Goal: Obtain resource: Download file/media

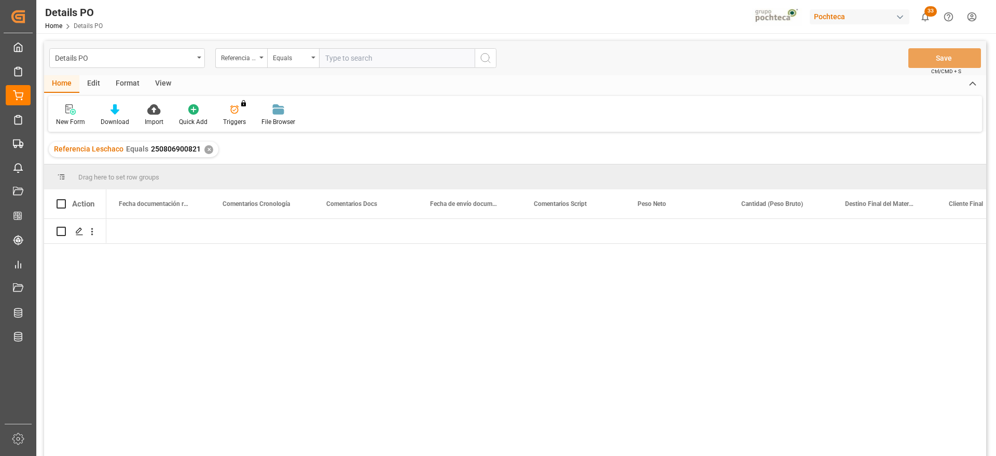
scroll to position [0, 2490]
click at [204, 148] on div "✕" at bounding box center [208, 149] width 9 height 9
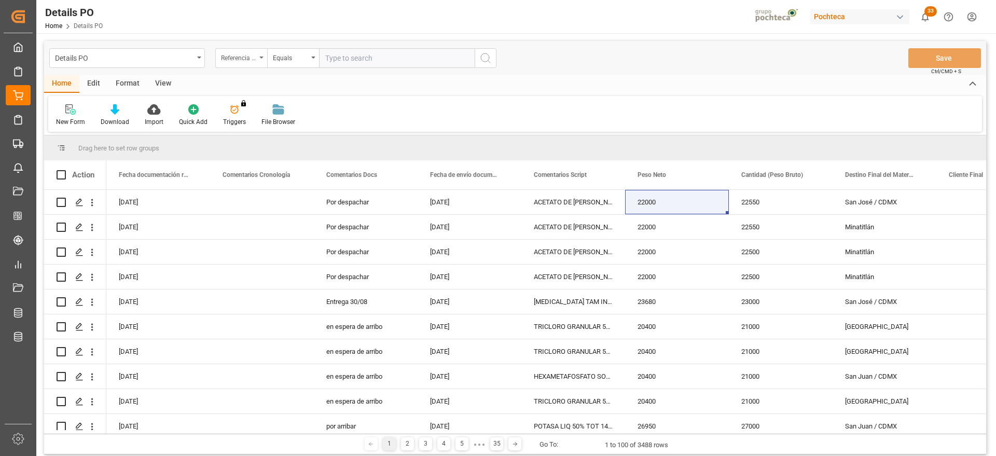
click at [235, 59] on div "Referencia Leschaco" at bounding box center [238, 57] width 35 height 12
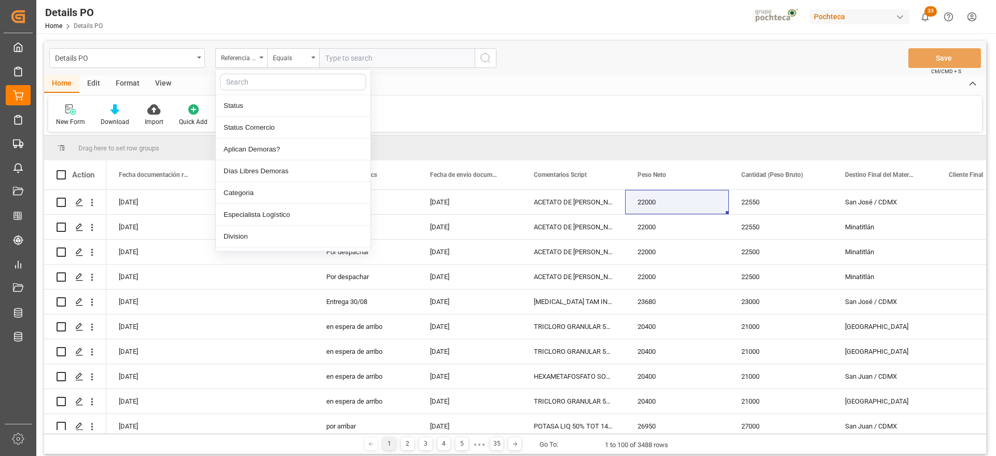
click at [240, 80] on input "text" at bounding box center [293, 82] width 146 height 17
type input "ORDE"
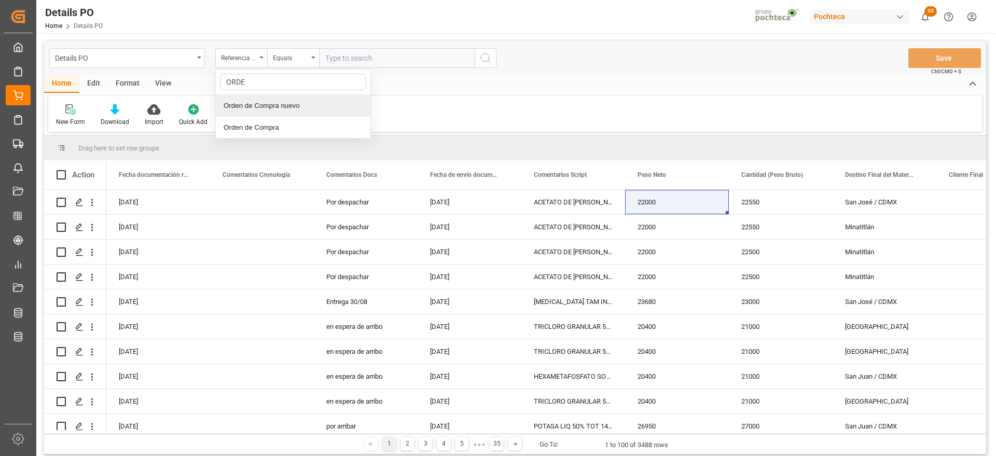
click at [258, 100] on div "Orden de Compra nuevo" at bounding box center [293, 106] width 155 height 22
click at [349, 55] on input "text" at bounding box center [397, 58] width 156 height 20
paste input "5000307828"
type input "5000307828"
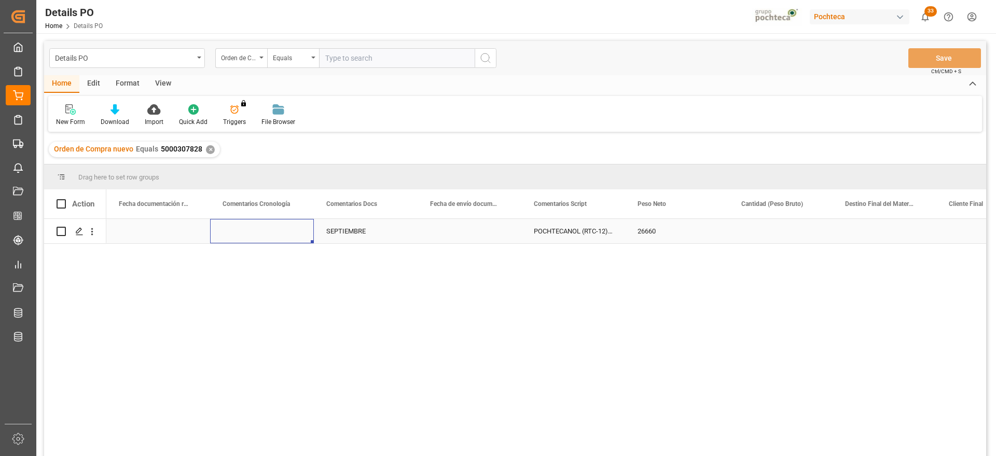
click at [280, 222] on div "Press SPACE to select this row." at bounding box center [262, 231] width 104 height 24
click at [208, 146] on div "✕" at bounding box center [210, 149] width 9 height 9
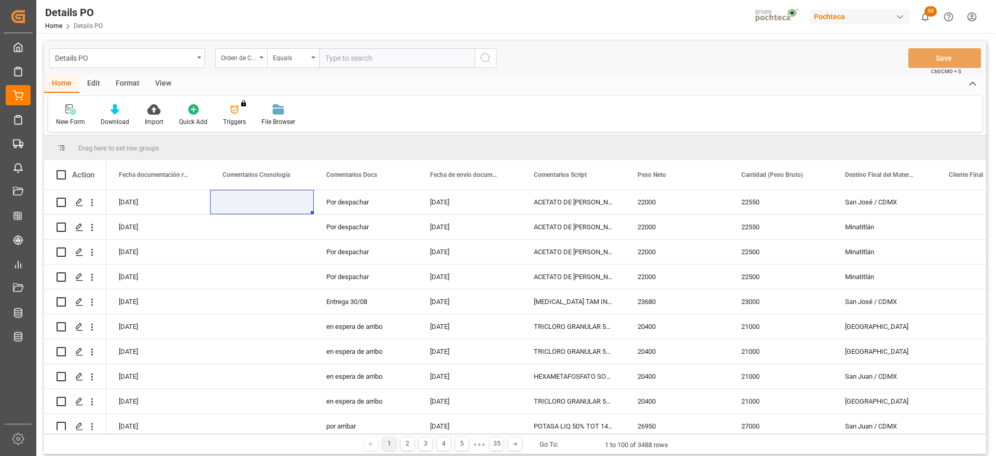
click at [114, 85] on div "Format" at bounding box center [127, 84] width 39 height 18
click at [76, 116] on div "Filter Rows" at bounding box center [71, 115] width 46 height 23
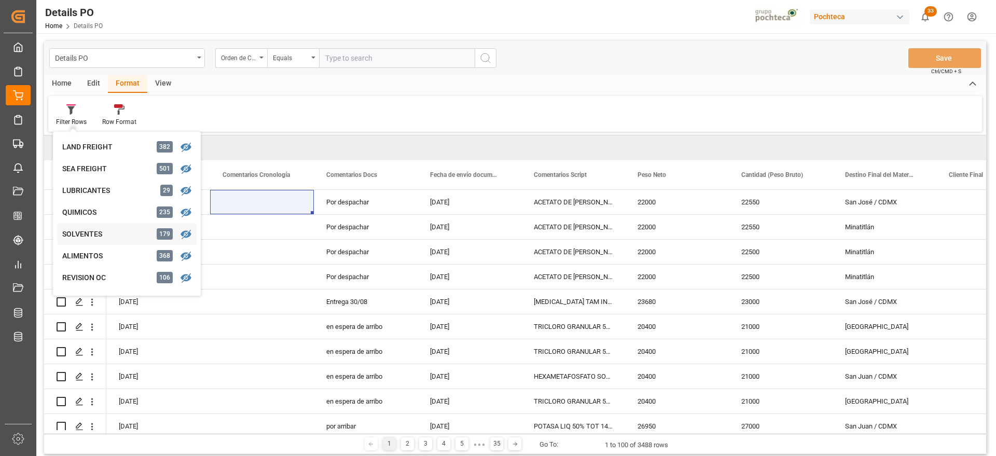
click at [95, 238] on div "SOLVENTES" at bounding box center [107, 234] width 91 height 11
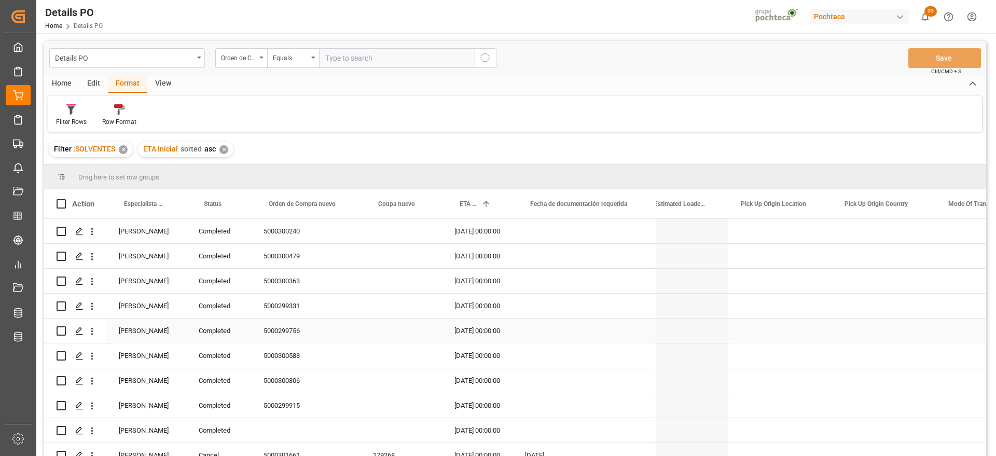
click at [147, 332] on div "[PERSON_NAME]" at bounding box center [146, 330] width 80 height 24
click at [171, 220] on div "[PERSON_NAME]" at bounding box center [146, 231] width 80 height 24
click at [154, 227] on div "[PERSON_NAME]" at bounding box center [146, 231] width 80 height 24
click at [165, 202] on span at bounding box center [168, 203] width 9 height 9
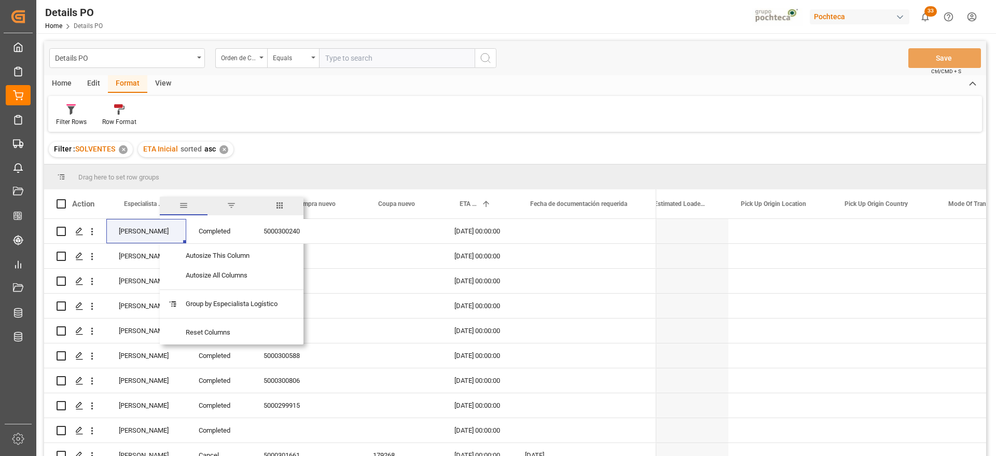
click at [229, 205] on span "filter" at bounding box center [231, 205] width 9 height 9
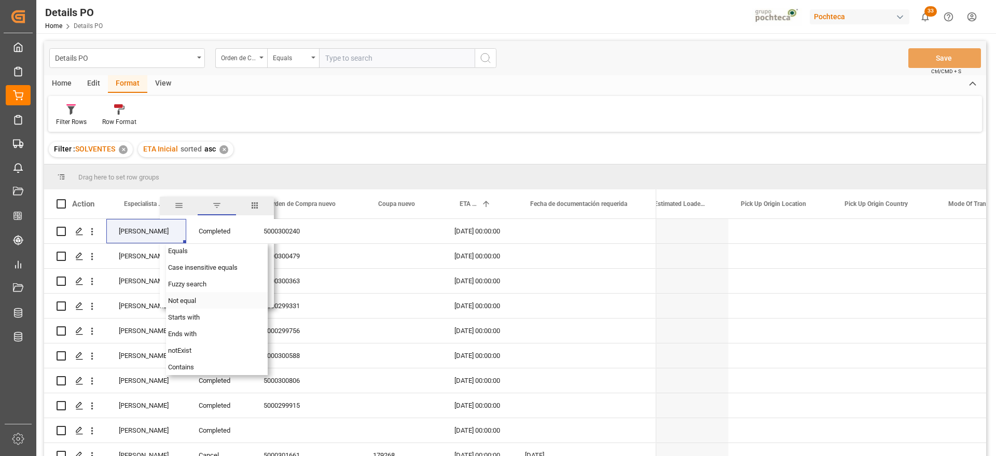
click at [188, 300] on span "Not equal" at bounding box center [182, 301] width 28 height 8
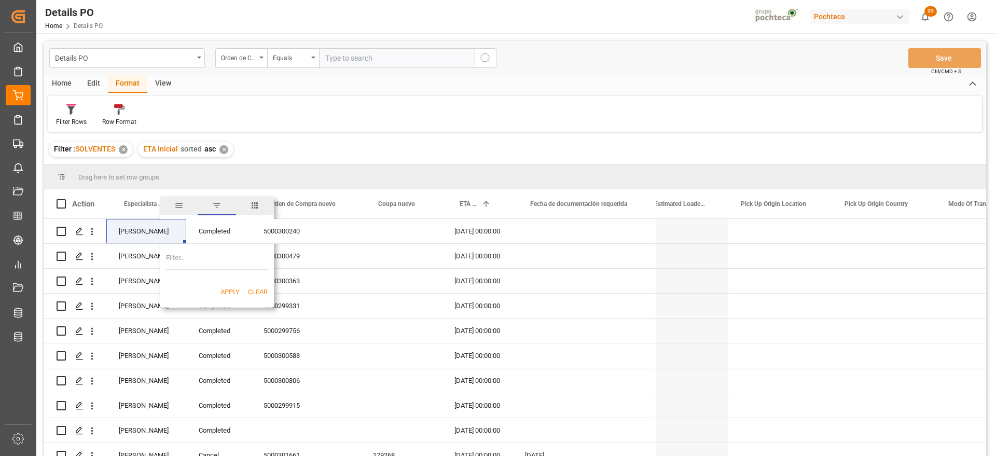
click at [206, 257] on input "Filter Value" at bounding box center [217, 259] width 102 height 21
paste input "[PERSON_NAME]"
type input "[PERSON_NAME]"
click at [228, 291] on button "Apply" at bounding box center [229, 292] width 19 height 10
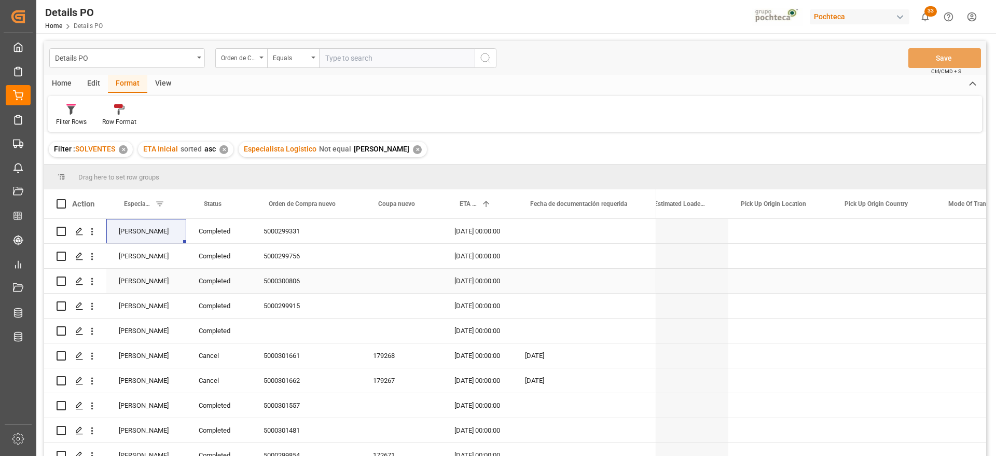
click at [321, 286] on div "5000300806" at bounding box center [305, 281] width 109 height 24
click at [90, 80] on div "Edit" at bounding box center [93, 84] width 29 height 18
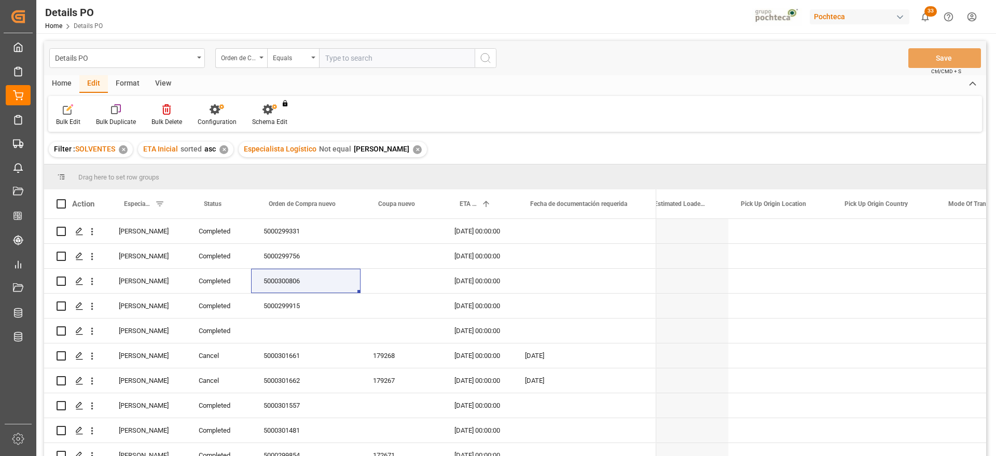
click at [61, 81] on div "Home" at bounding box center [61, 84] width 35 height 18
click at [113, 113] on icon at bounding box center [114, 109] width 9 height 10
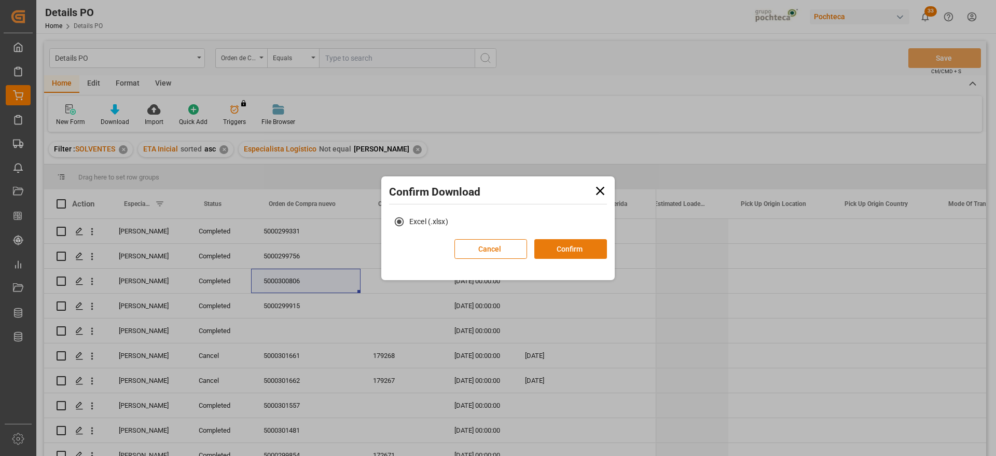
click at [580, 248] on button "Confirm" at bounding box center [570, 249] width 73 height 20
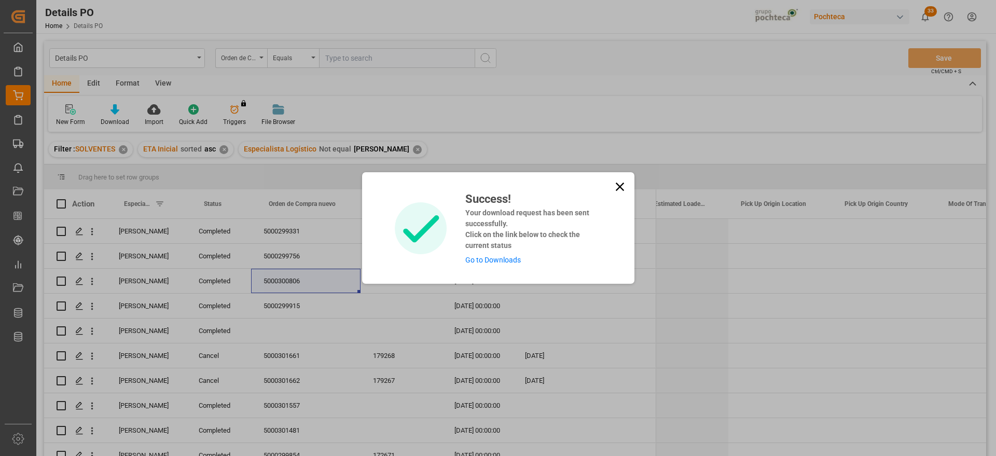
click at [495, 260] on link "Go to Downloads" at bounding box center [492, 260] width 55 height 8
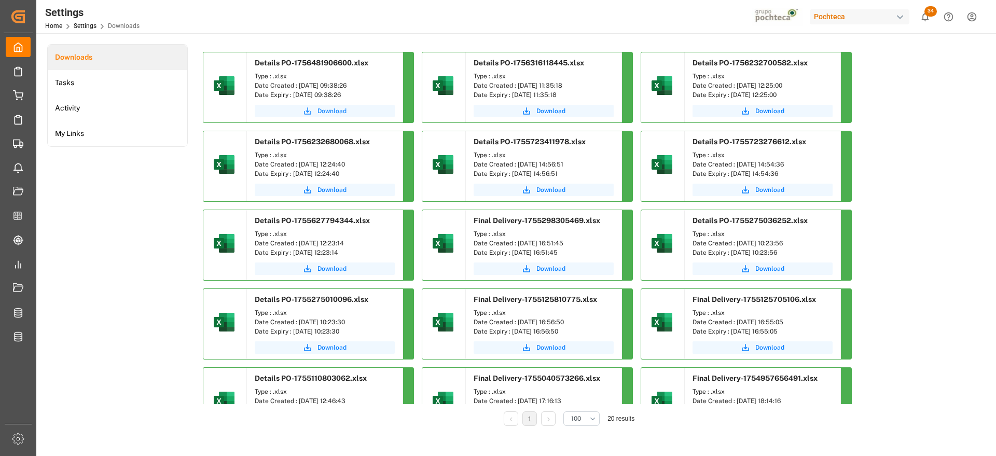
click at [328, 112] on span "Download" at bounding box center [331, 110] width 29 height 9
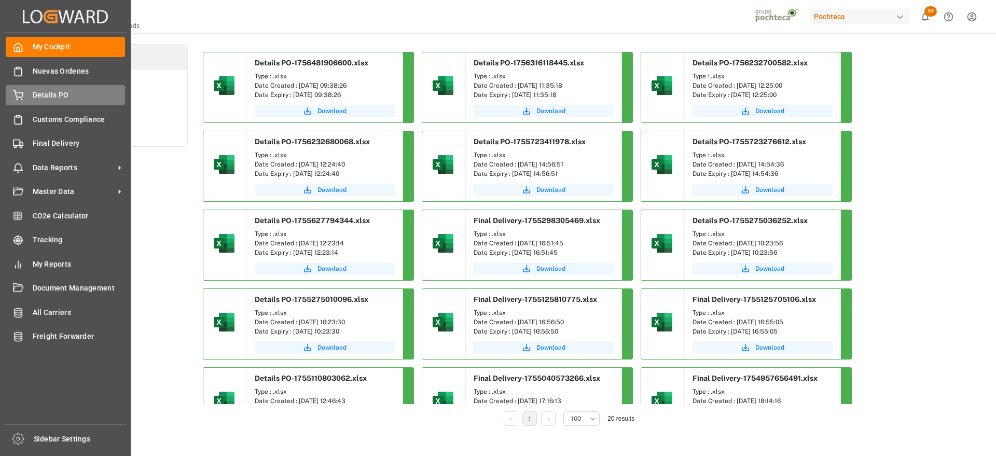
click at [38, 90] on span "Details PO" at bounding box center [79, 95] width 93 height 11
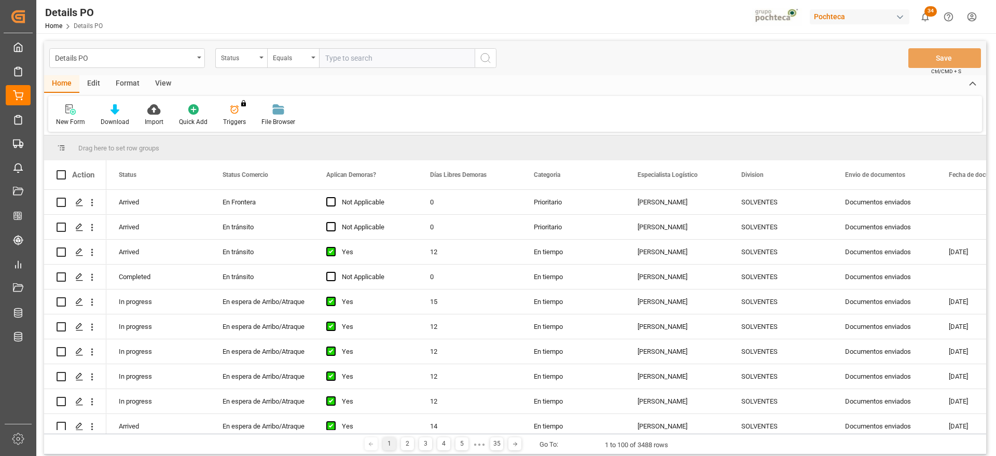
click at [174, 87] on div "View" at bounding box center [163, 84] width 32 height 18
click at [116, 112] on icon at bounding box center [118, 109] width 10 height 10
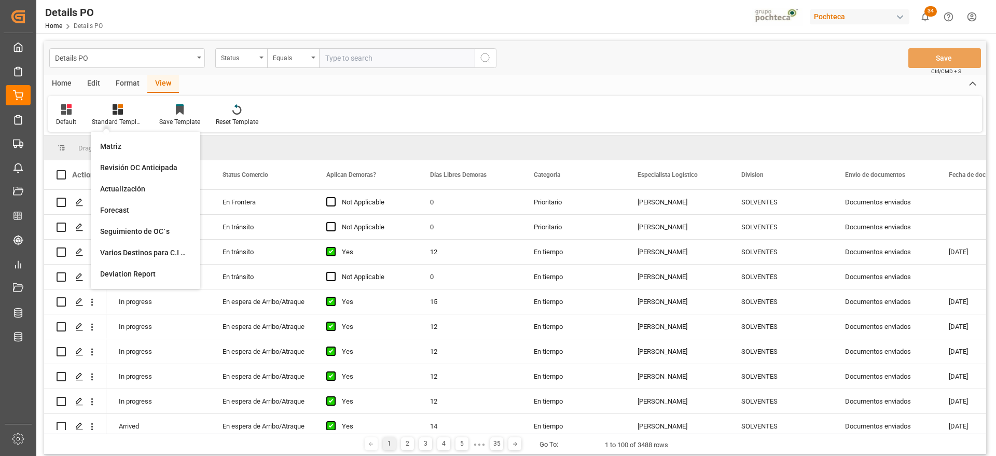
click at [102, 87] on div "Edit" at bounding box center [93, 84] width 29 height 18
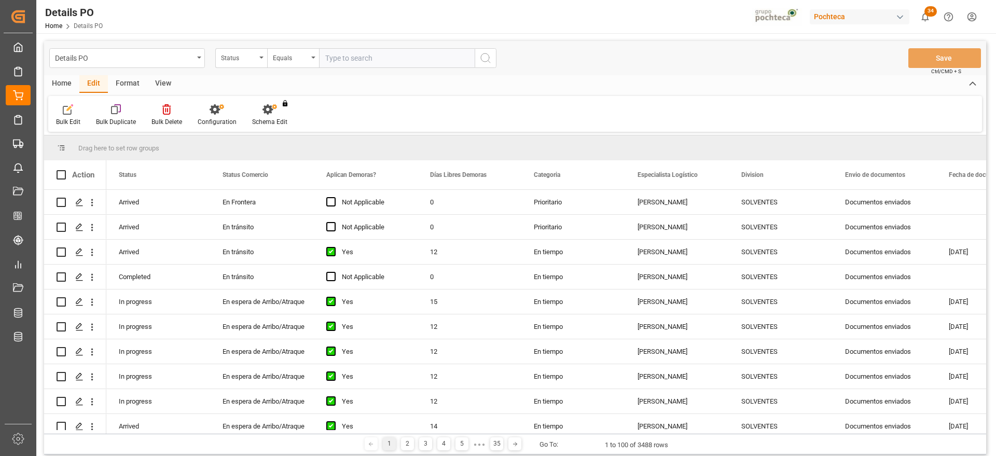
click at [129, 85] on div "Format" at bounding box center [127, 84] width 39 height 18
click at [66, 113] on div at bounding box center [71, 109] width 31 height 11
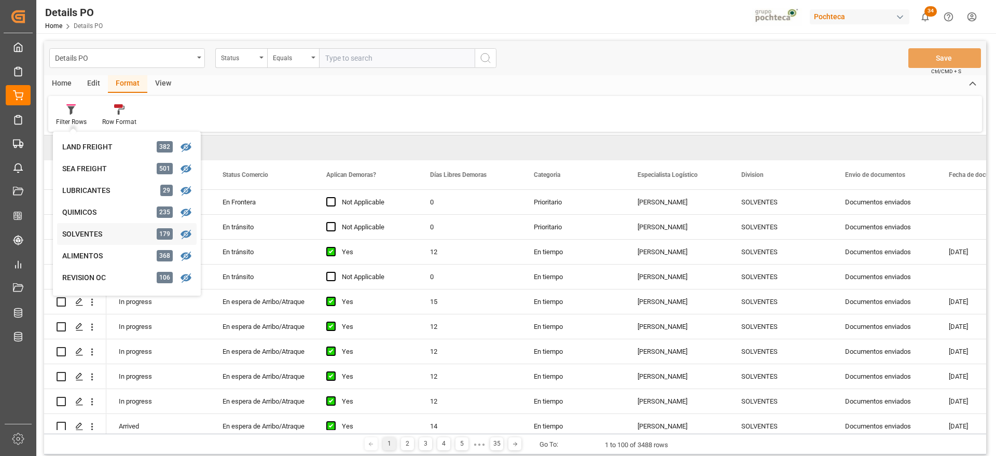
click at [102, 235] on div "SOLVENTES" at bounding box center [107, 234] width 91 height 11
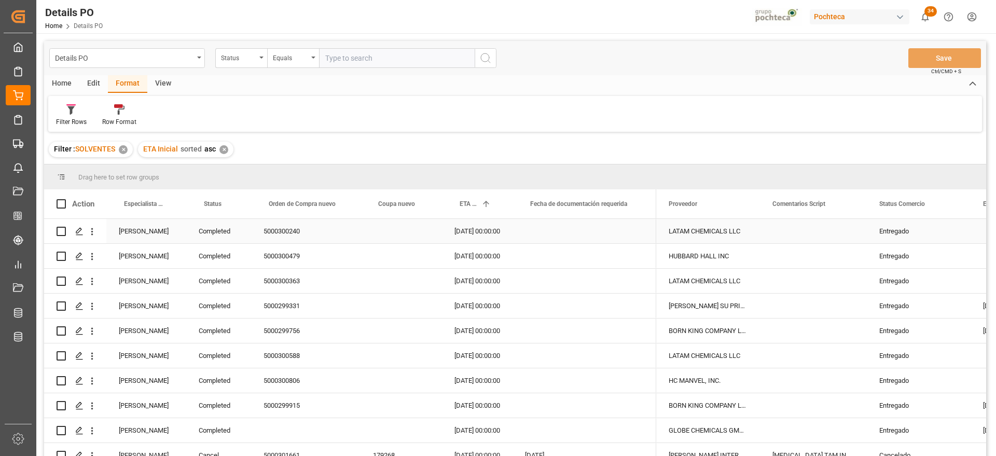
click at [159, 231] on div "[PERSON_NAME]" at bounding box center [146, 231] width 80 height 24
click at [144, 409] on div "[PERSON_NAME]" at bounding box center [146, 405] width 80 height 24
click at [170, 203] on span at bounding box center [168, 203] width 9 height 9
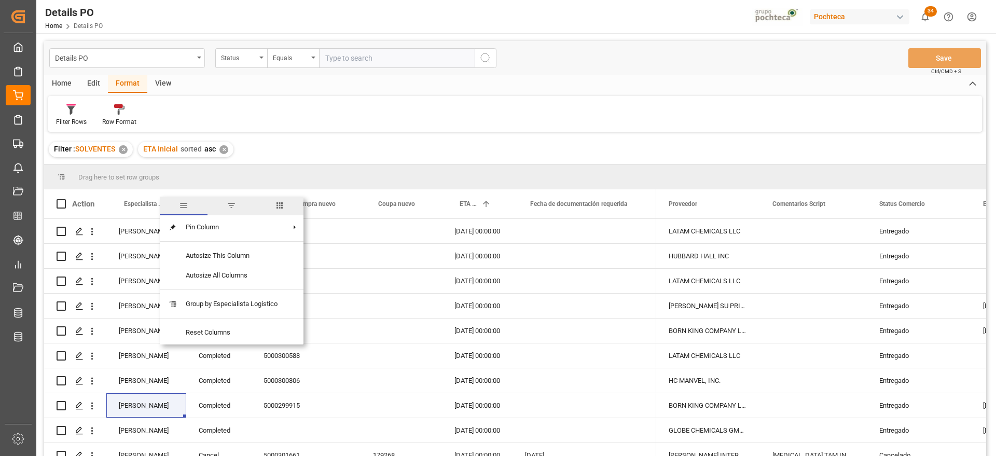
click at [238, 207] on span "filter" at bounding box center [231, 206] width 48 height 19
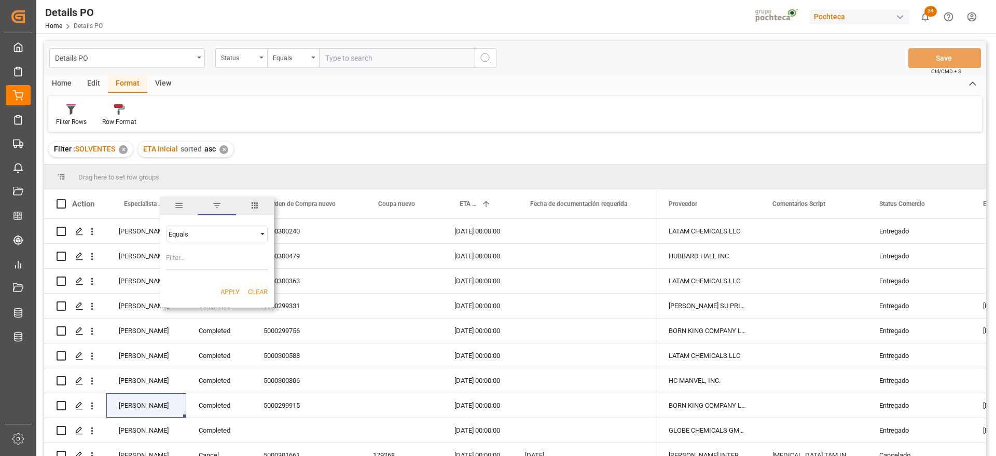
click at [259, 232] on span "Filtering operator" at bounding box center [262, 233] width 9 height 9
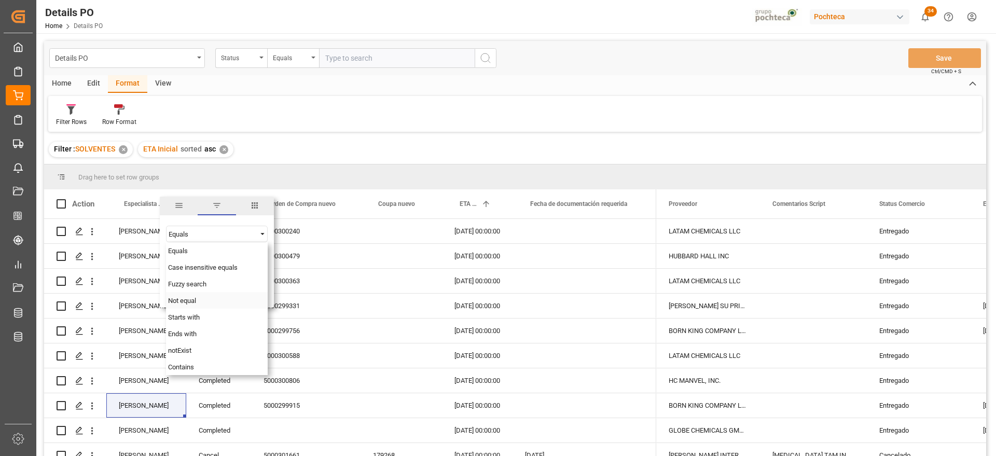
click at [198, 299] on div "Not equal" at bounding box center [217, 300] width 102 height 17
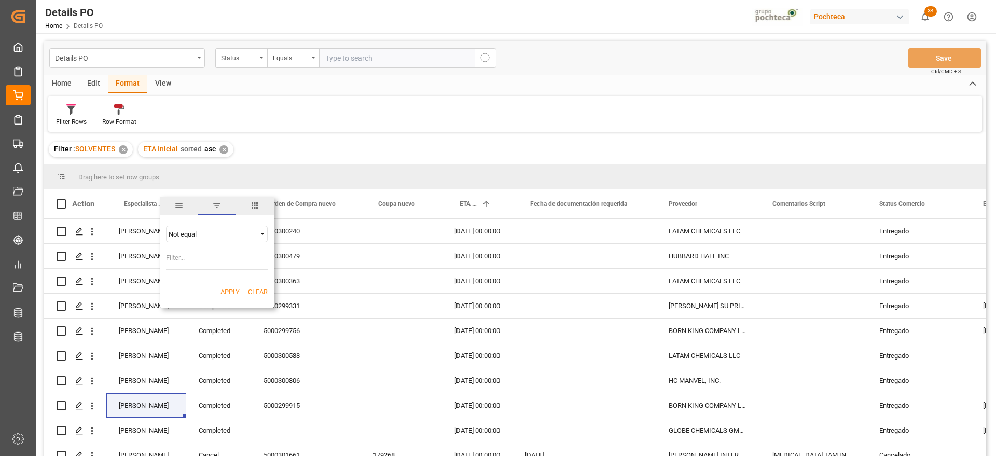
click at [207, 260] on input "Filter Value" at bounding box center [217, 259] width 102 height 21
click at [260, 233] on span "Filtering operator" at bounding box center [262, 233] width 9 height 9
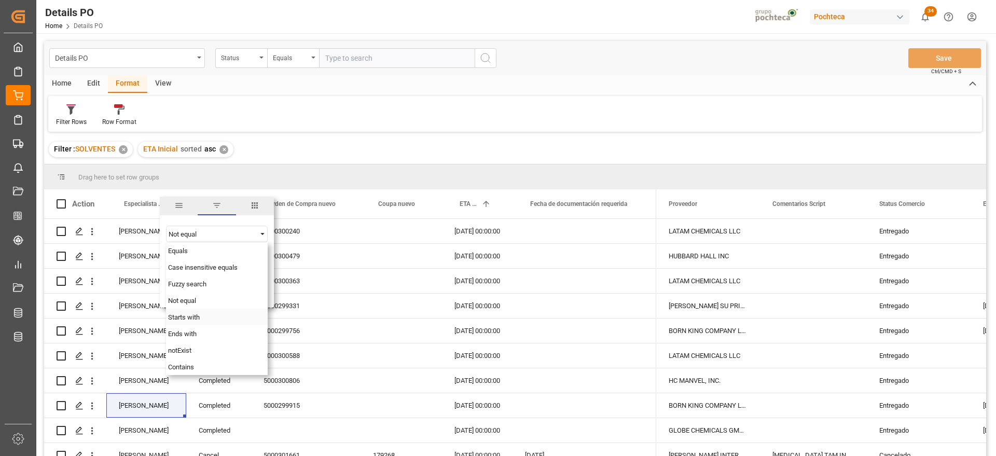
click at [199, 315] on span "Starts with" at bounding box center [184, 317] width 32 height 8
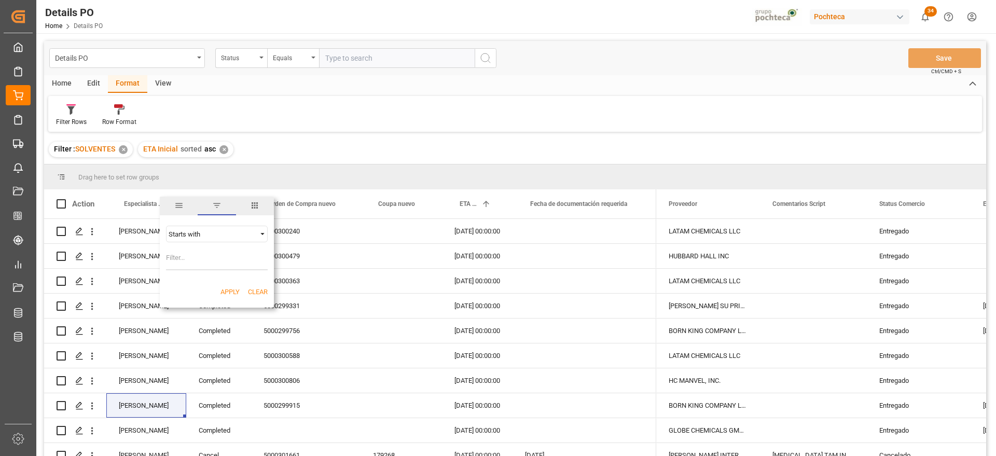
click at [260, 234] on span "Filtering operator" at bounding box center [262, 233] width 9 height 9
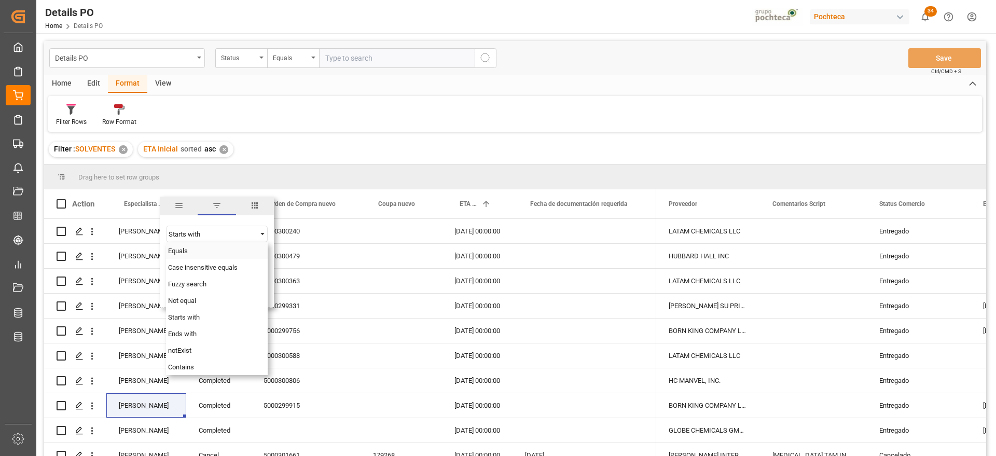
click at [205, 255] on div "Equals" at bounding box center [217, 250] width 102 height 17
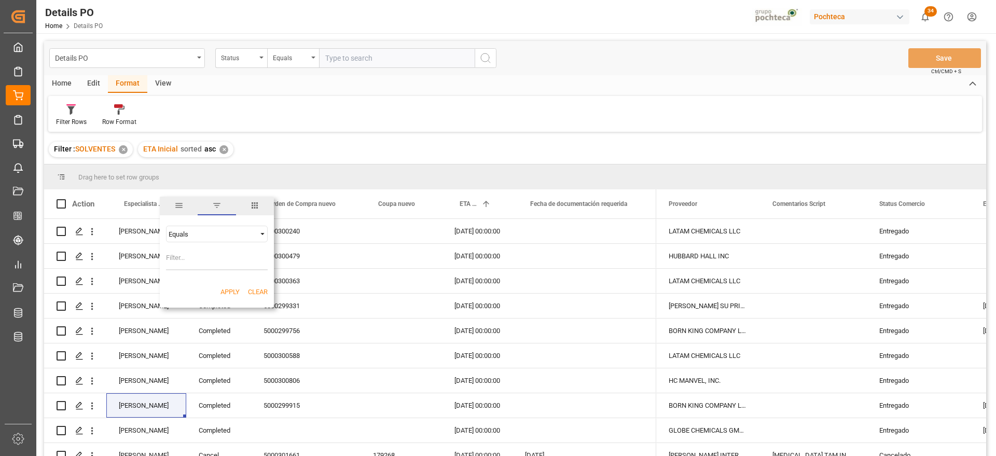
click at [184, 257] on input "Filter Value" at bounding box center [217, 259] width 102 height 21
paste input "[PERSON_NAME]"
type input "[PERSON_NAME]"
click at [231, 288] on button "Apply" at bounding box center [229, 292] width 19 height 10
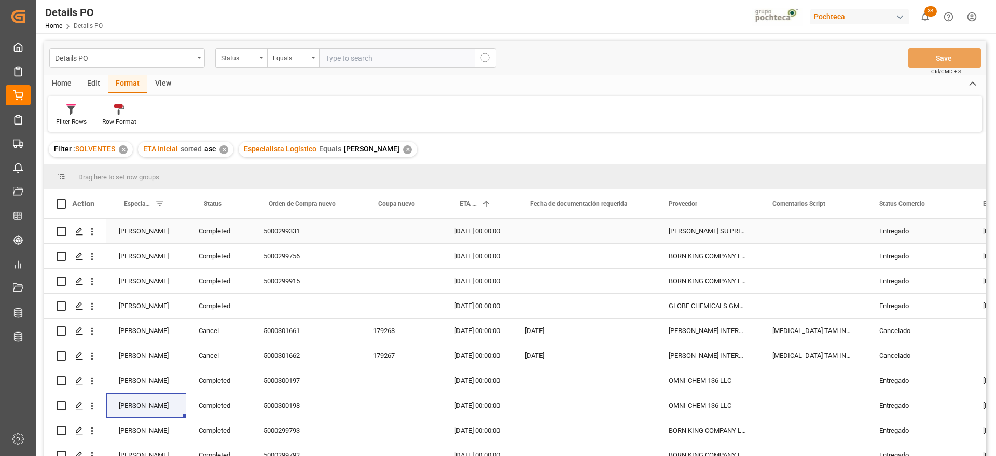
click at [220, 232] on div "Completed" at bounding box center [218, 231] width 65 height 24
click at [287, 284] on div "5000299915" at bounding box center [305, 281] width 109 height 24
click at [217, 226] on div "Completed" at bounding box center [218, 231] width 65 height 24
click at [235, 201] on span at bounding box center [233, 203] width 9 height 9
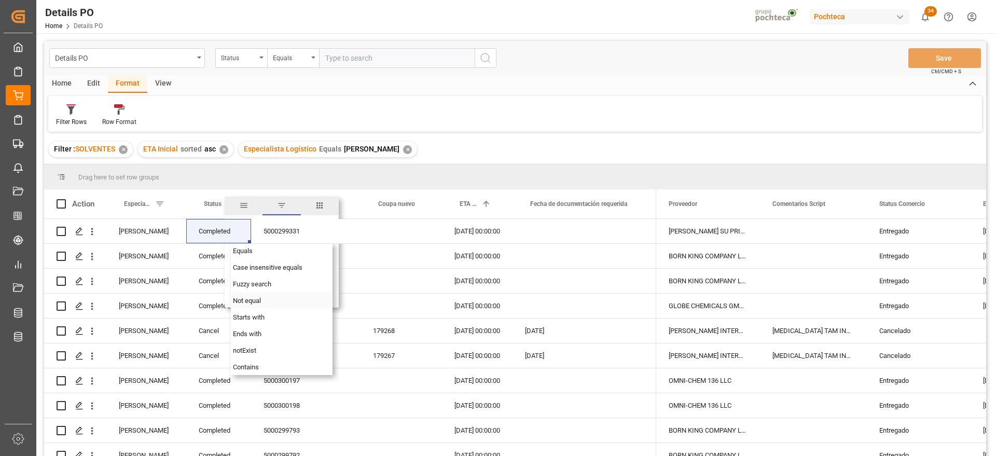
click at [263, 303] on div "Not equal" at bounding box center [282, 300] width 102 height 17
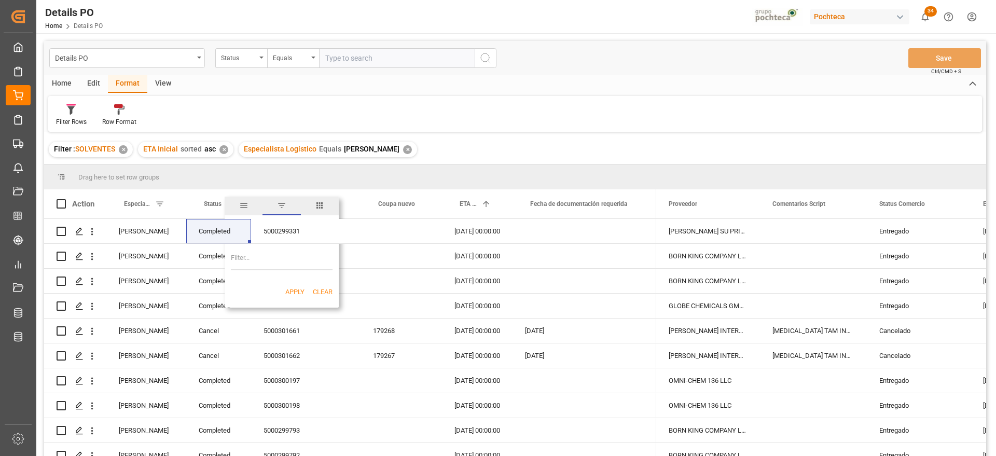
click at [256, 262] on input "Filter Value" at bounding box center [282, 259] width 102 height 21
paste input "Completed"
type input "Completed"
click at [293, 288] on button "Apply" at bounding box center [294, 292] width 19 height 10
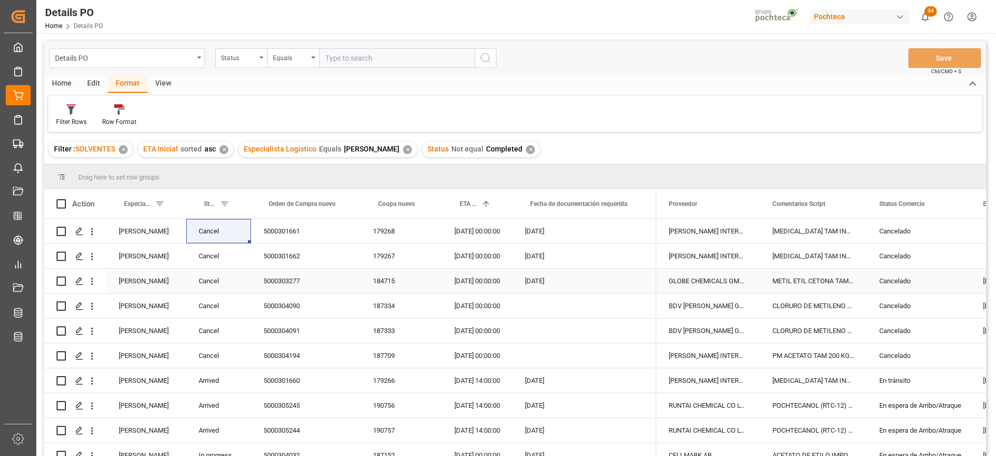
click at [284, 263] on div "5000301662" at bounding box center [305, 256] width 109 height 24
click at [887, 232] on div "Cancelado" at bounding box center [918, 231] width 79 height 24
click at [952, 202] on span at bounding box center [953, 203] width 9 height 9
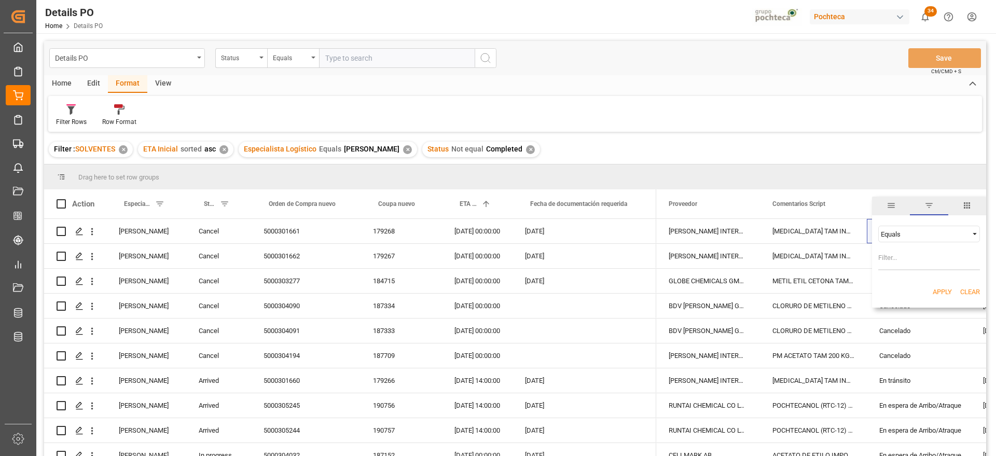
click at [901, 259] on input "Filter Value" at bounding box center [929, 259] width 102 height 21
click at [974, 233] on span "Filtering operator" at bounding box center [974, 233] width 9 height 9
click at [925, 263] on div "Not equal" at bounding box center [929, 267] width 102 height 17
click at [919, 263] on input "Filter Value" at bounding box center [929, 259] width 102 height 21
paste input "Cancelado"
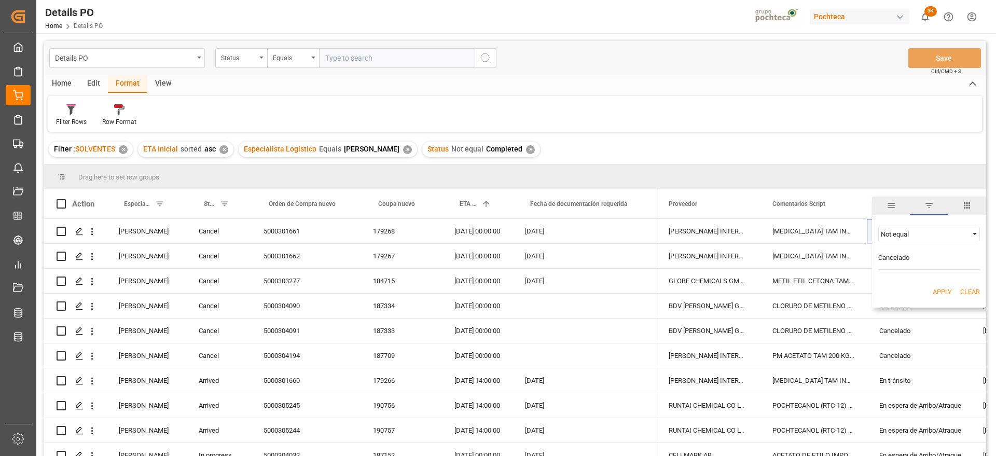
type input "Cancelado"
click at [941, 286] on div "Apply Clear" at bounding box center [929, 292] width 114 height 27
click at [941, 289] on button "Apply" at bounding box center [942, 292] width 19 height 10
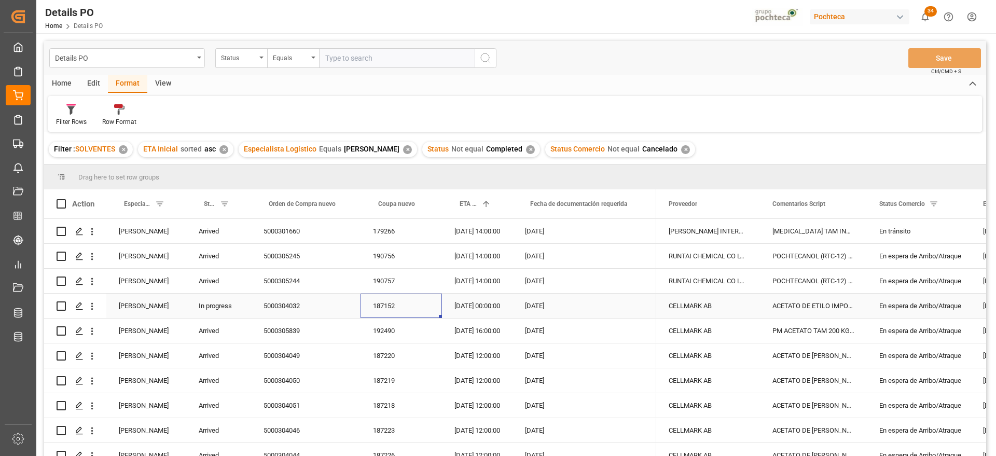
click at [424, 297] on div "187152" at bounding box center [400, 306] width 81 height 24
click at [526, 338] on div "[DATE]" at bounding box center [584, 330] width 144 height 24
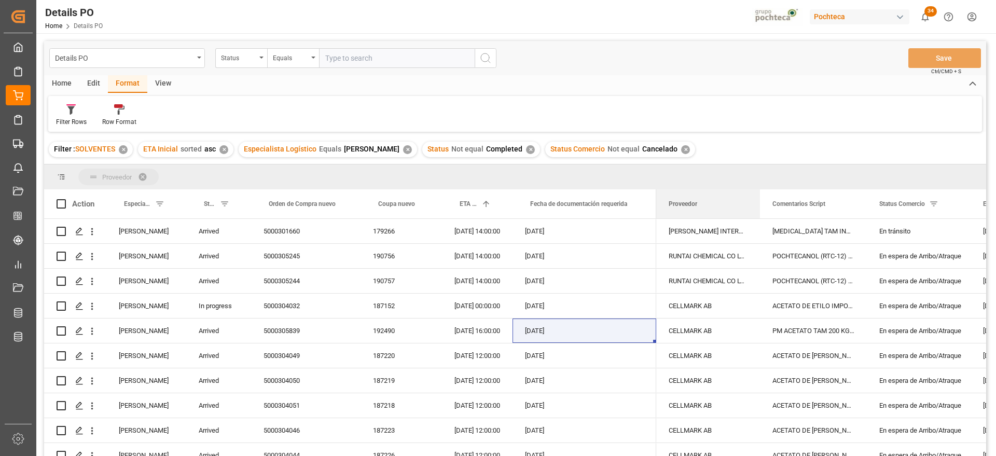
drag, startPoint x: 689, startPoint y: 205, endPoint x: 652, endPoint y: 177, distance: 46.4
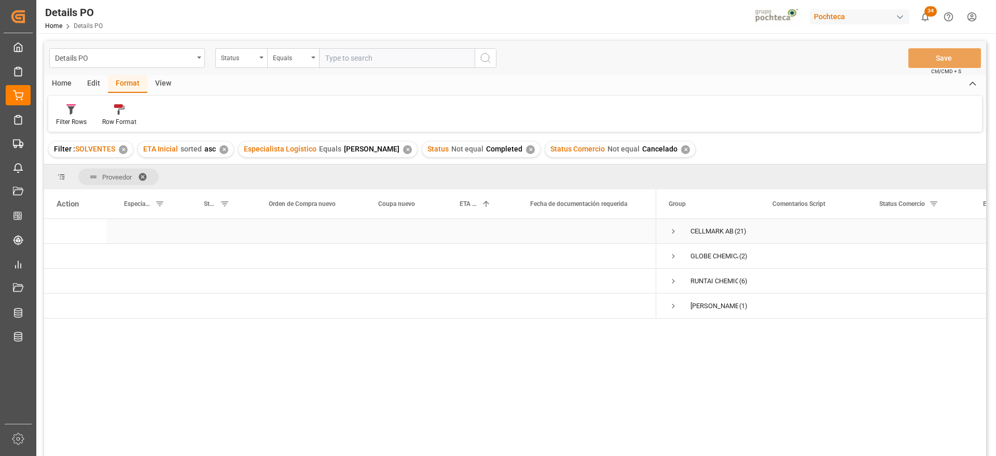
click at [675, 229] on span "Press SPACE to select this row." at bounding box center [673, 231] width 9 height 9
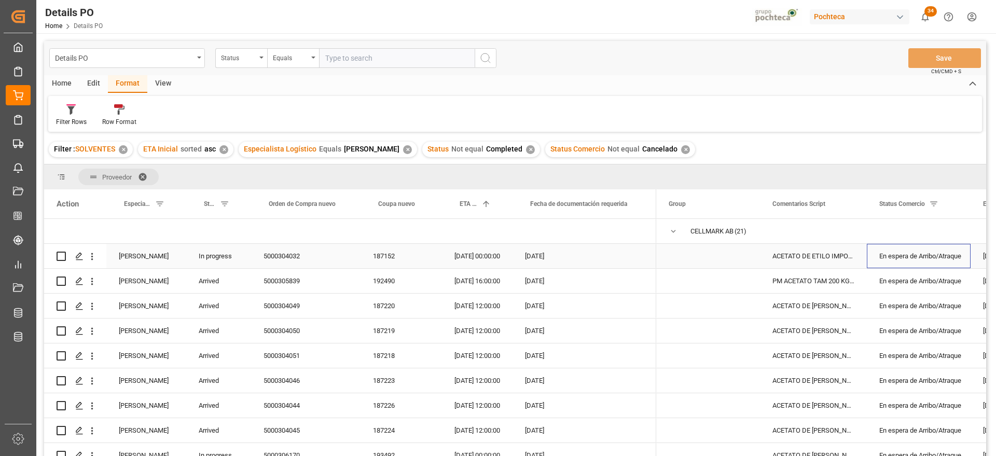
click at [917, 253] on div "En espera de Arribo/Atraque" at bounding box center [918, 256] width 79 height 24
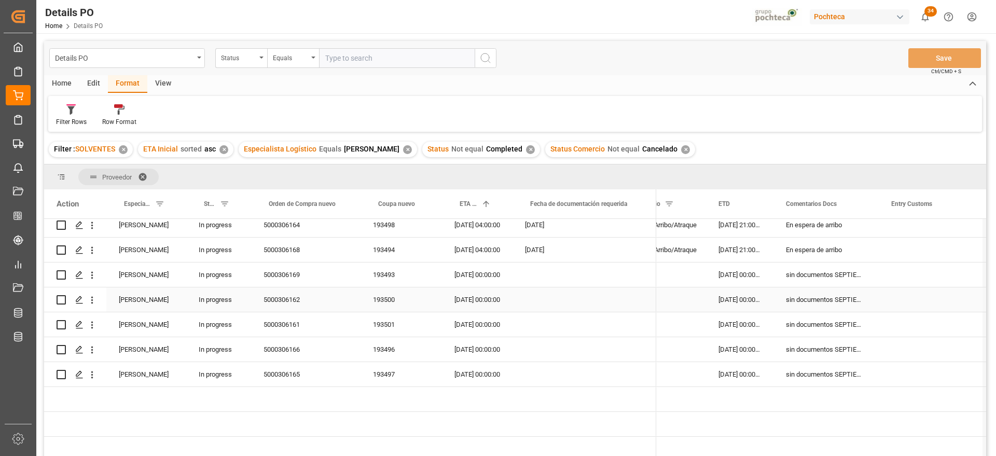
scroll to position [321, 0]
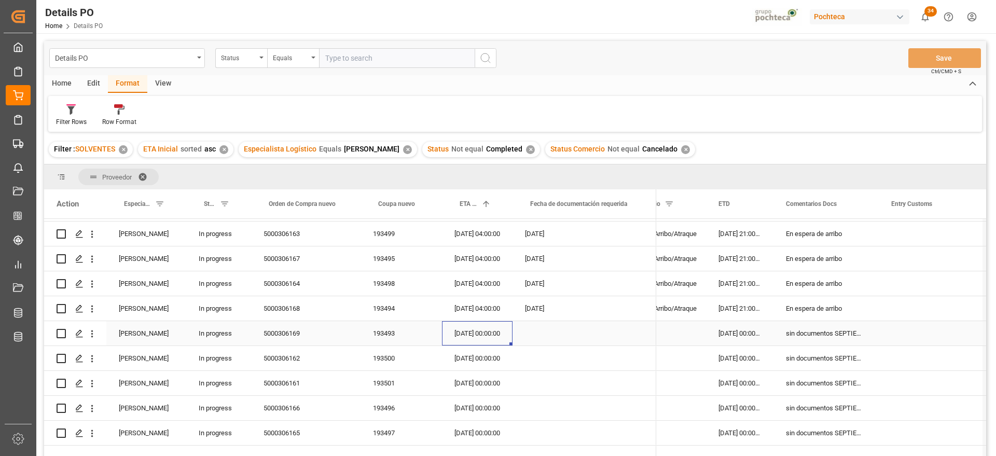
click at [490, 321] on div "[DATE] 00:00:00" at bounding box center [477, 333] width 71 height 24
click at [594, 266] on div "[DATE]" at bounding box center [584, 258] width 144 height 24
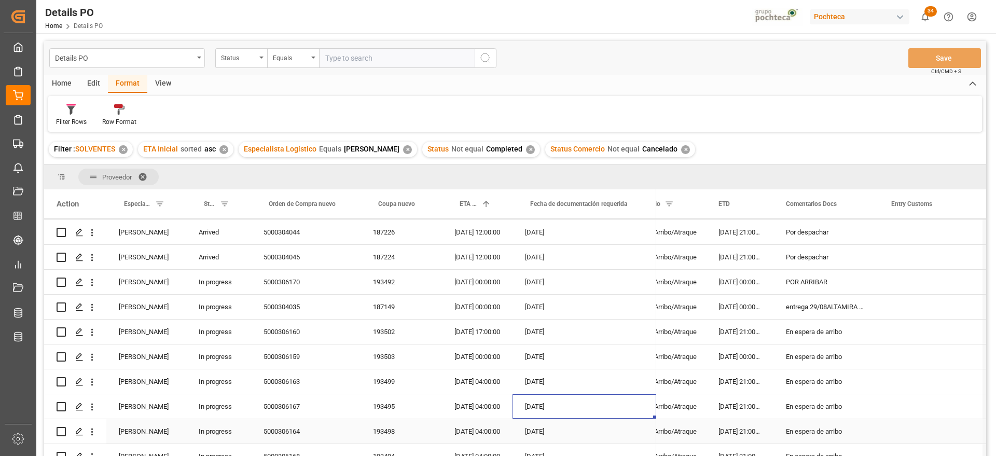
scroll to position [0, 0]
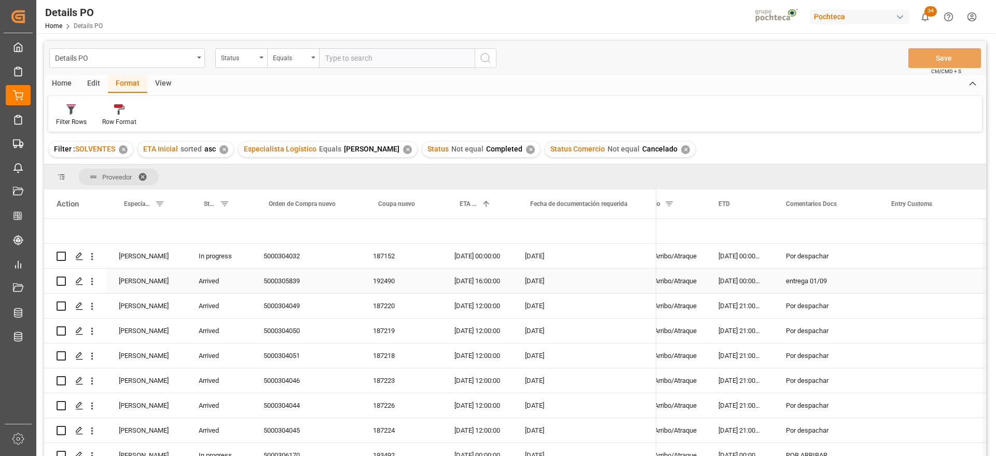
click at [602, 277] on div "[DATE]" at bounding box center [584, 281] width 144 height 24
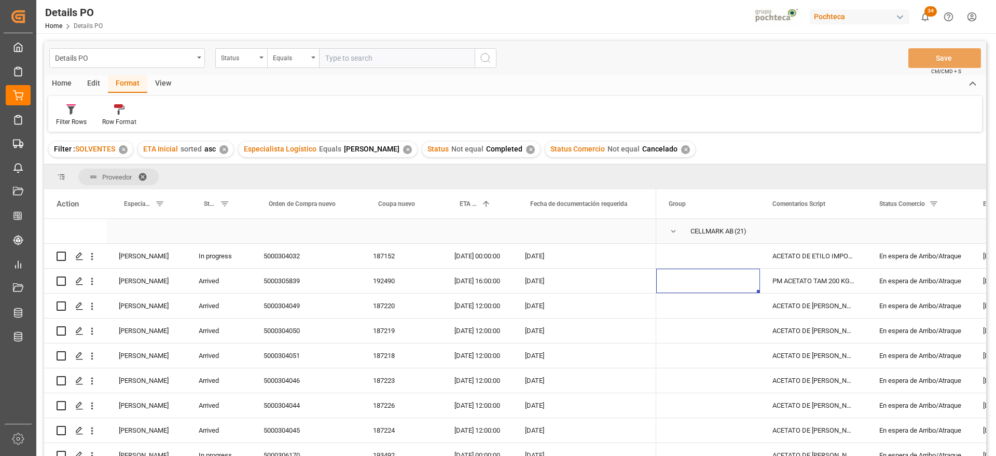
click at [688, 235] on span "CELLMARK AB (21)" at bounding box center [708, 230] width 79 height 23
click at [671, 232] on span "Press SPACE to select this row." at bounding box center [673, 231] width 9 height 9
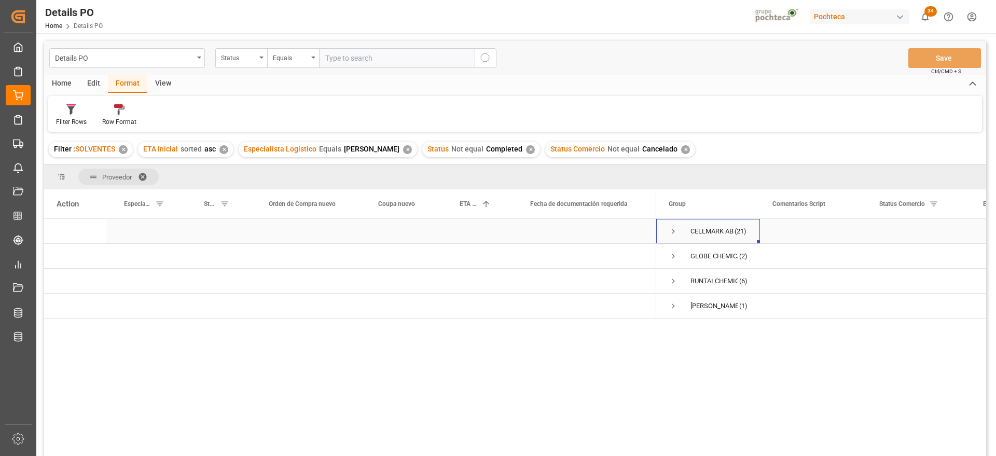
click at [671, 232] on span "Press SPACE to select this row." at bounding box center [673, 231] width 9 height 9
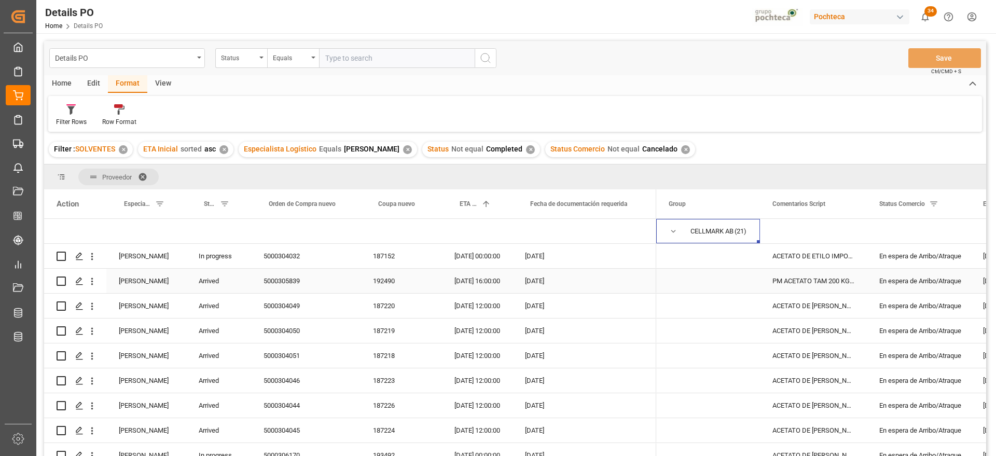
click at [775, 284] on div "PM ACETATO TAM 200 KG (55101)" at bounding box center [813, 281] width 107 height 24
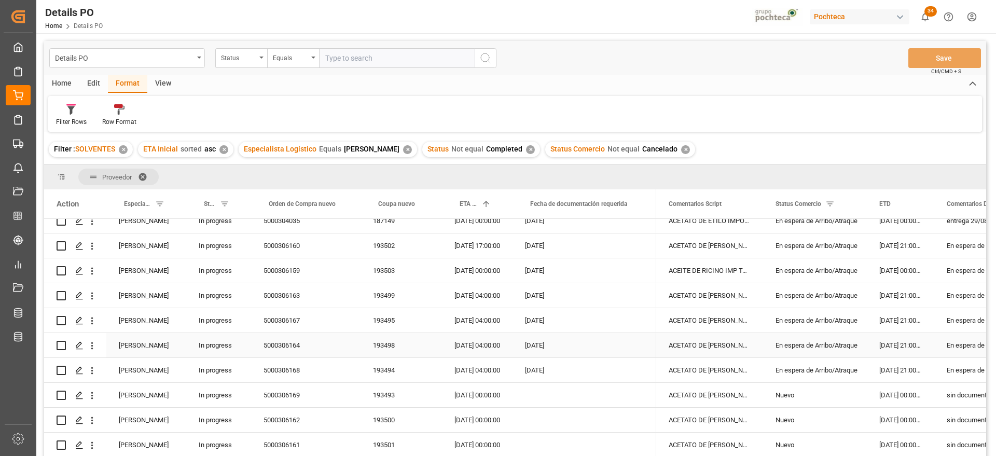
scroll to position [195, 0]
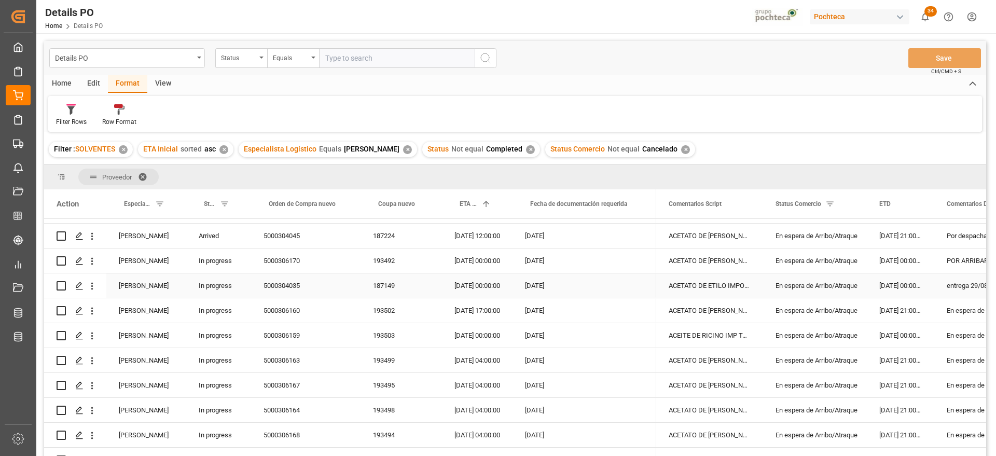
click at [953, 284] on div "entrega 29/08ALTAMIRA POR ARRIBAR" at bounding box center [986, 285] width 105 height 24
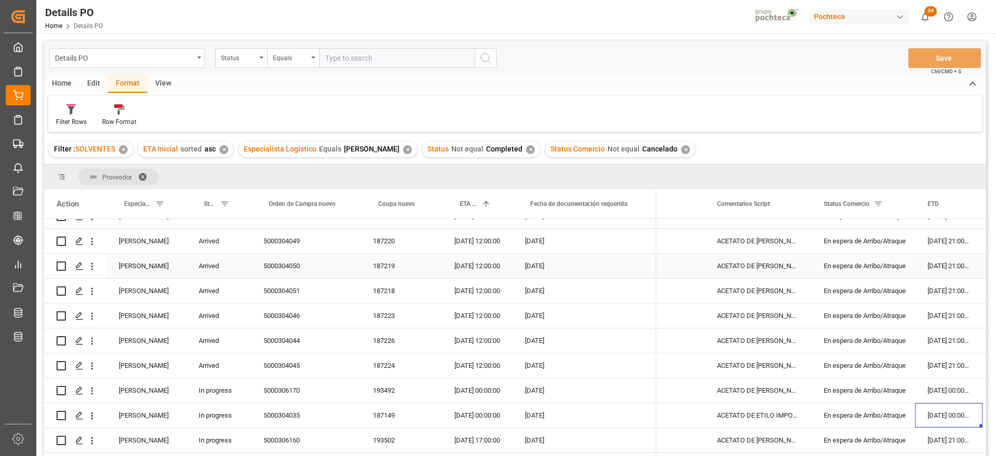
click at [877, 266] on div "En espera de Arribo/Atraque" at bounding box center [863, 266] width 79 height 24
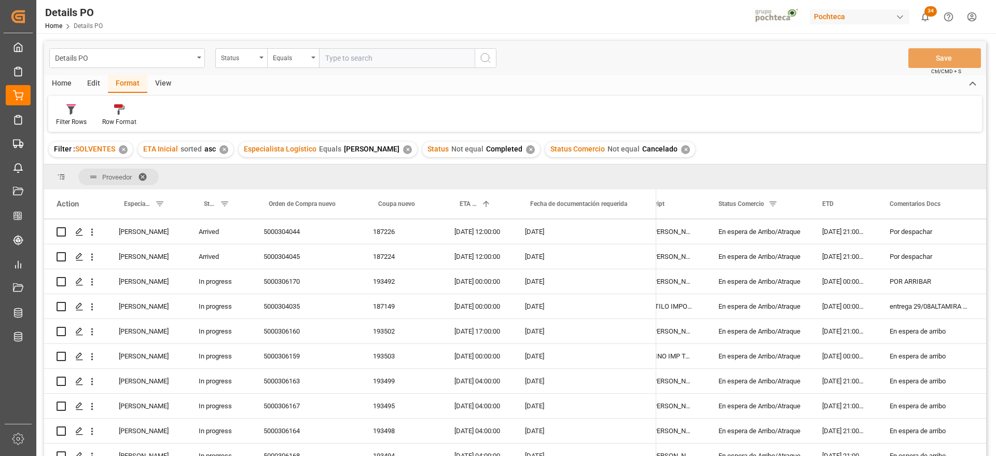
scroll to position [195, 0]
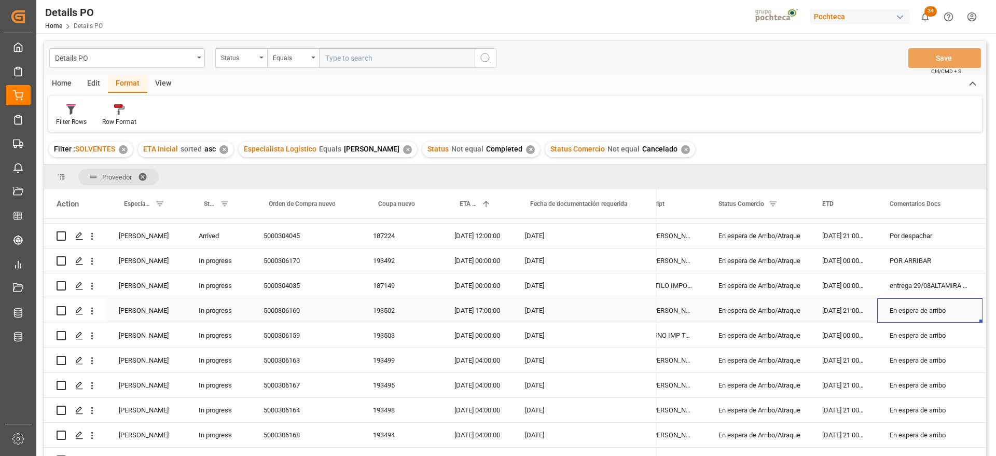
click at [921, 314] on div "En espera de arribo" at bounding box center [929, 310] width 105 height 24
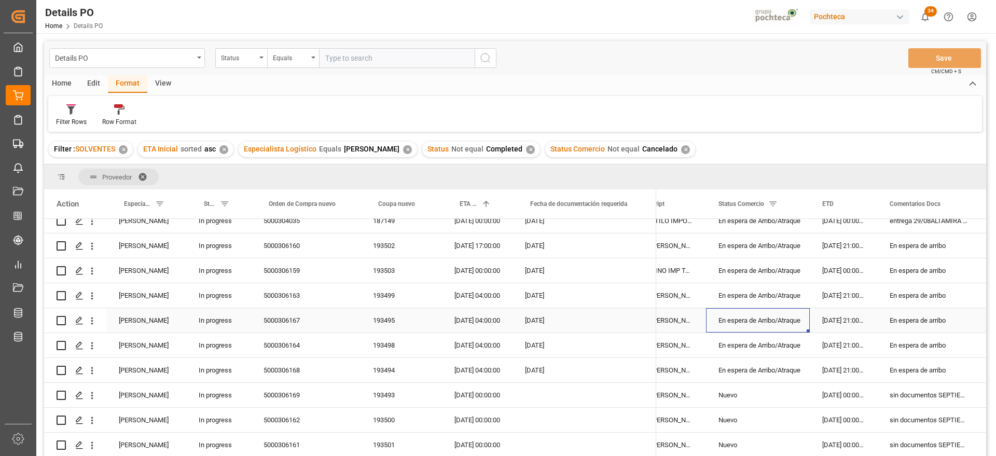
click at [764, 319] on div "En espera de Arribo/Atraque" at bounding box center [757, 321] width 79 height 24
click at [922, 252] on div "En espera de arribo" at bounding box center [929, 245] width 105 height 24
click at [476, 244] on div "[DATE] 17:00:00" at bounding box center [477, 245] width 71 height 24
click at [681, 247] on div "ACETATO DE [PERSON_NAME] IMP GR (56874)" at bounding box center [652, 245] width 107 height 24
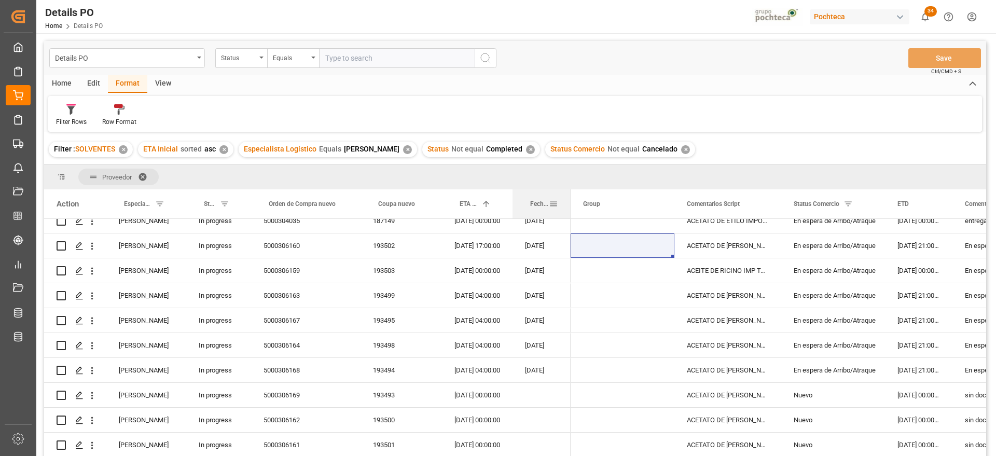
drag, startPoint x: 655, startPoint y: 206, endPoint x: 570, endPoint y: 211, distance: 85.7
click at [570, 211] on div at bounding box center [570, 203] width 4 height 29
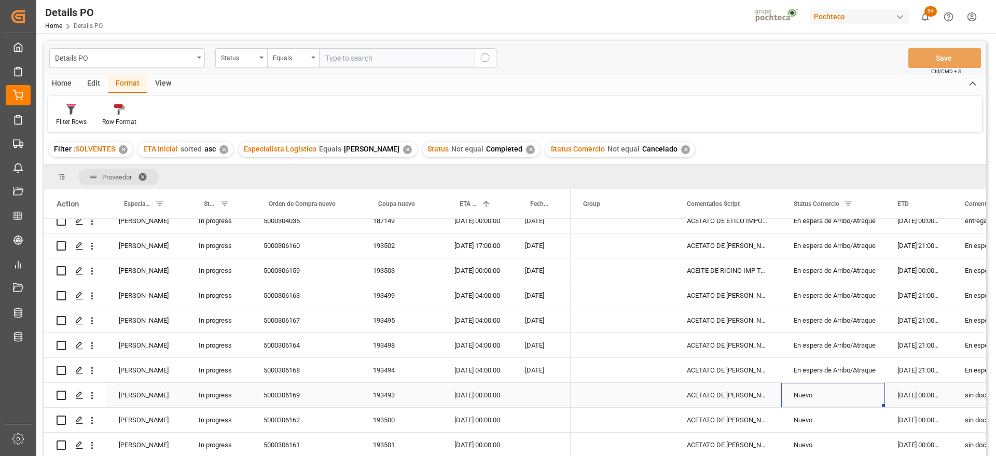
click at [784, 396] on div "Nuevo" at bounding box center [833, 395] width 104 height 24
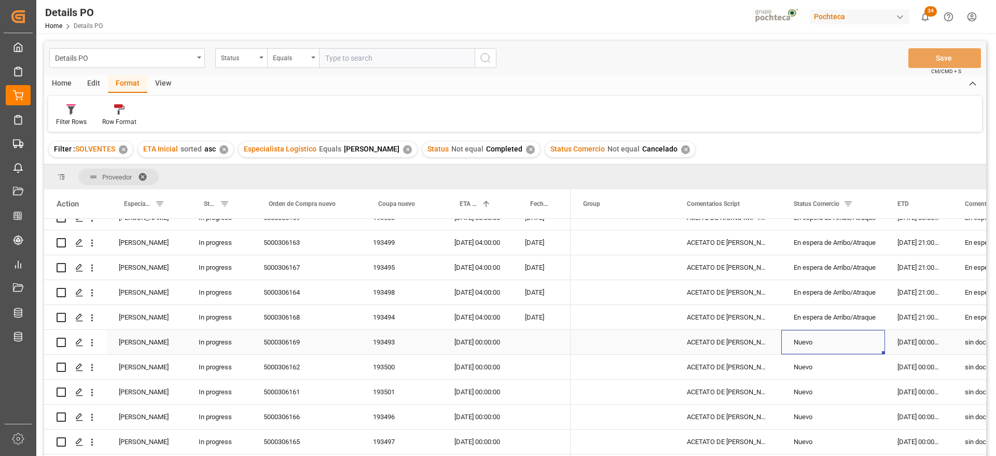
scroll to position [386, 0]
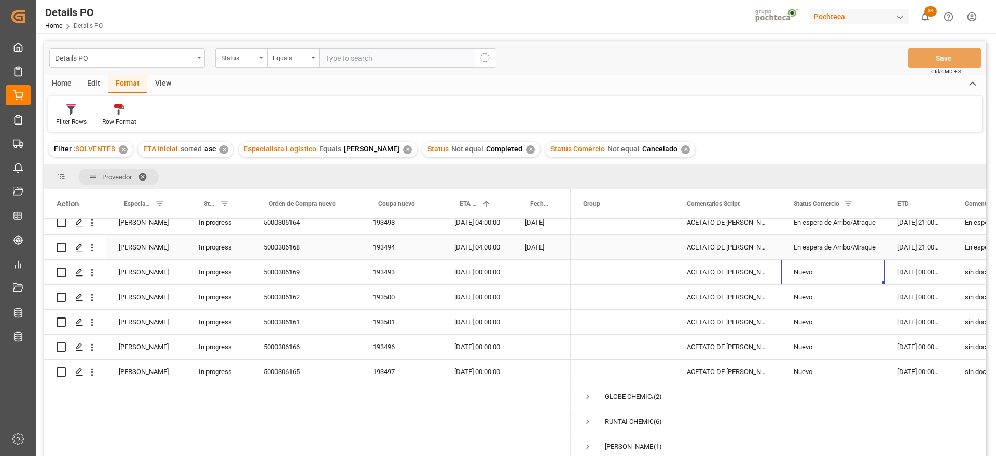
click at [913, 253] on div "[DATE] 21:00:00" at bounding box center [918, 247] width 67 height 24
click at [767, 296] on div "ACETATO DE [PERSON_NAME] IMP GR (56874)" at bounding box center [727, 297] width 107 height 24
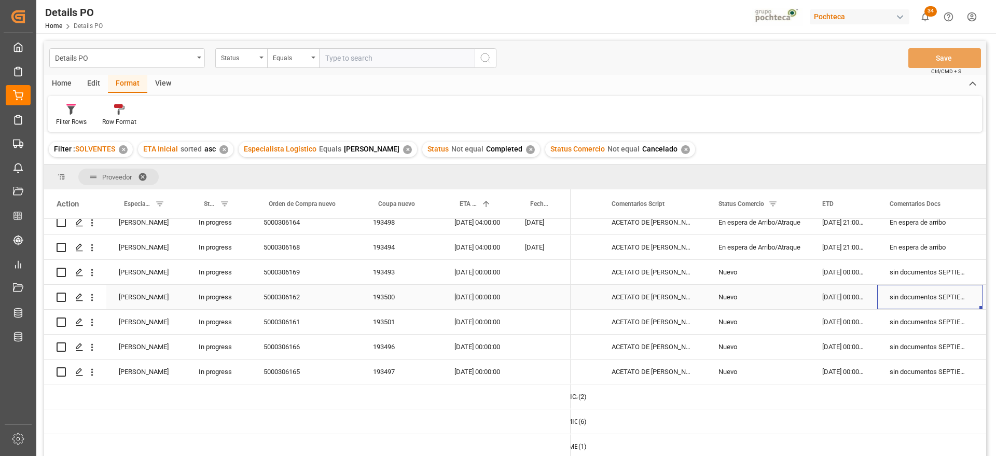
scroll to position [0, 179]
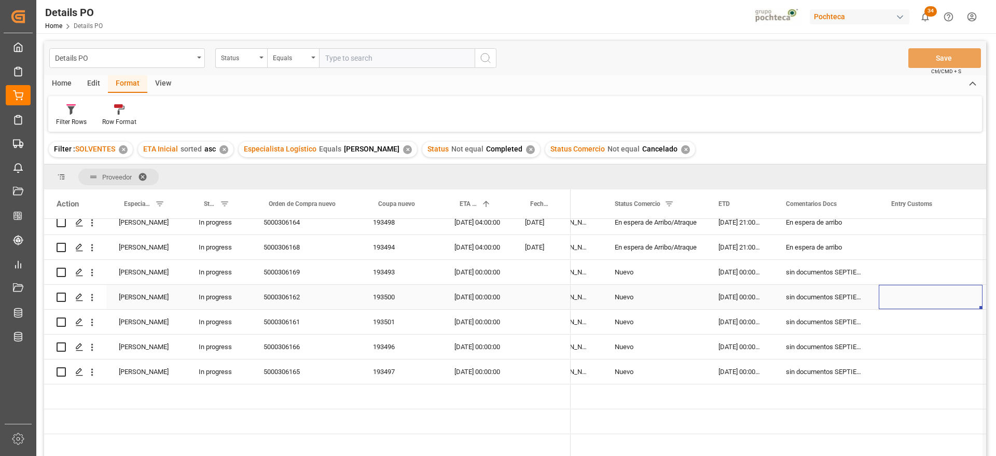
click at [677, 287] on div "Nuevo" at bounding box center [654, 297] width 79 height 24
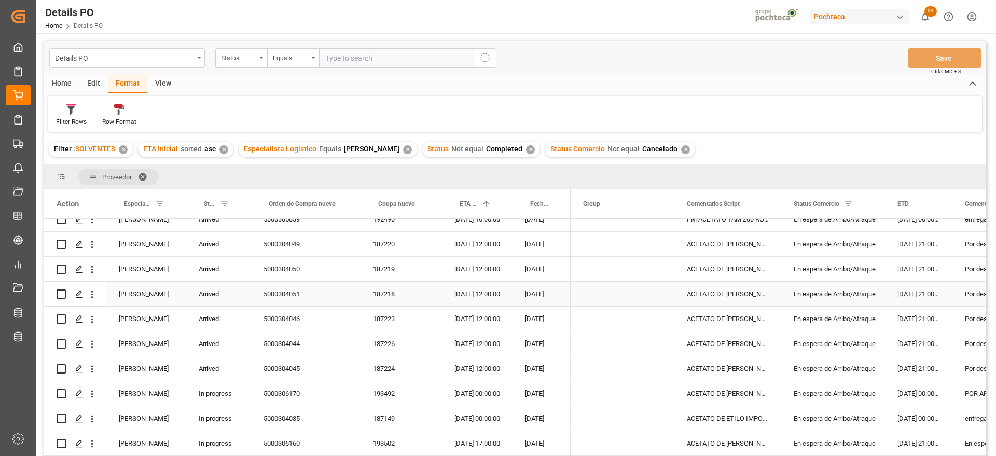
scroll to position [0, 0]
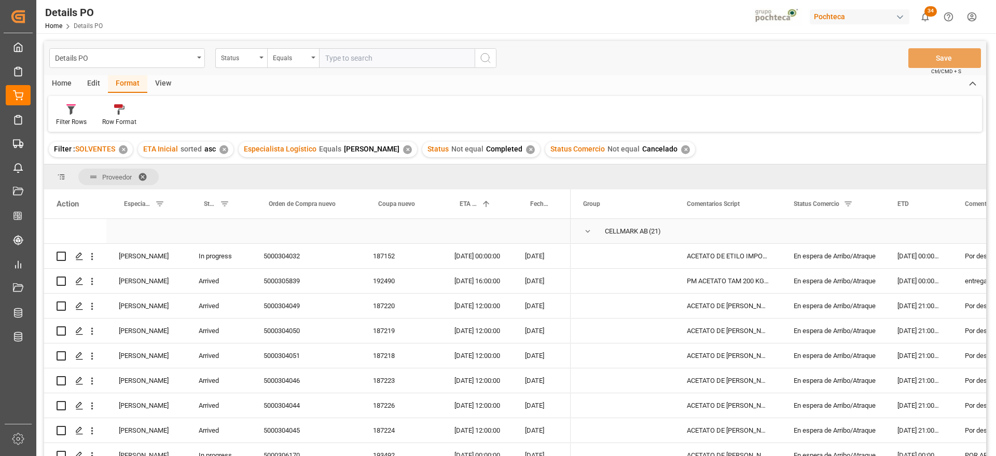
click at [586, 230] on span "Press SPACE to select this row." at bounding box center [587, 231] width 9 height 9
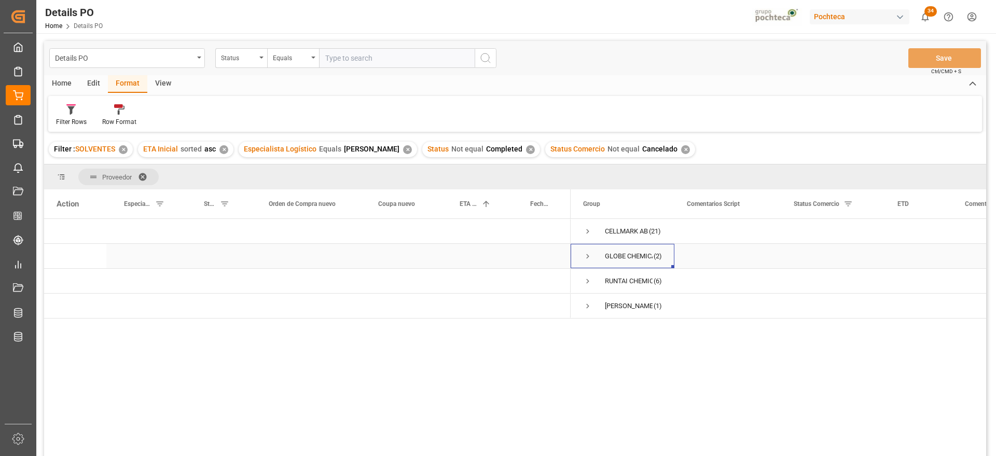
click at [587, 256] on span "Press SPACE to select this row." at bounding box center [587, 256] width 9 height 9
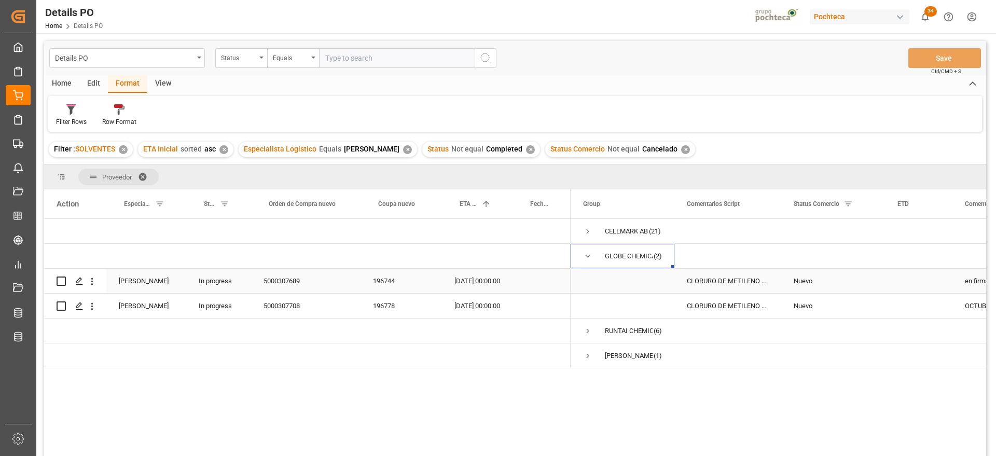
click at [757, 283] on div "CLORURO DE METILENO T INC 270 KG (40836)" at bounding box center [727, 281] width 107 height 24
click at [478, 282] on div "[DATE] 00:00:00" at bounding box center [477, 281] width 71 height 24
click at [917, 282] on div "Press SPACE to select this row." at bounding box center [918, 281] width 67 height 24
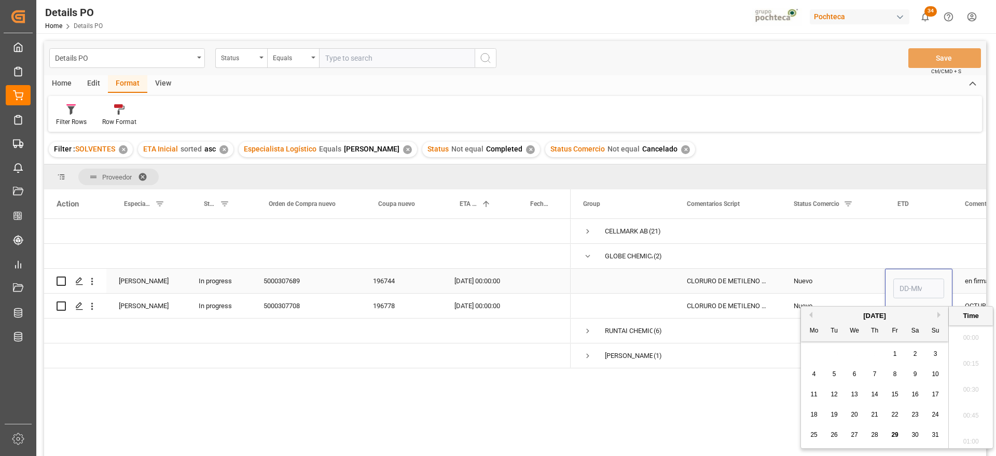
scroll to position [1015, 0]
click at [938, 315] on button "Next Month" at bounding box center [940, 315] width 6 height 6
click at [836, 393] on span "16" at bounding box center [833, 394] width 7 height 7
type input "[DATE] 00:00"
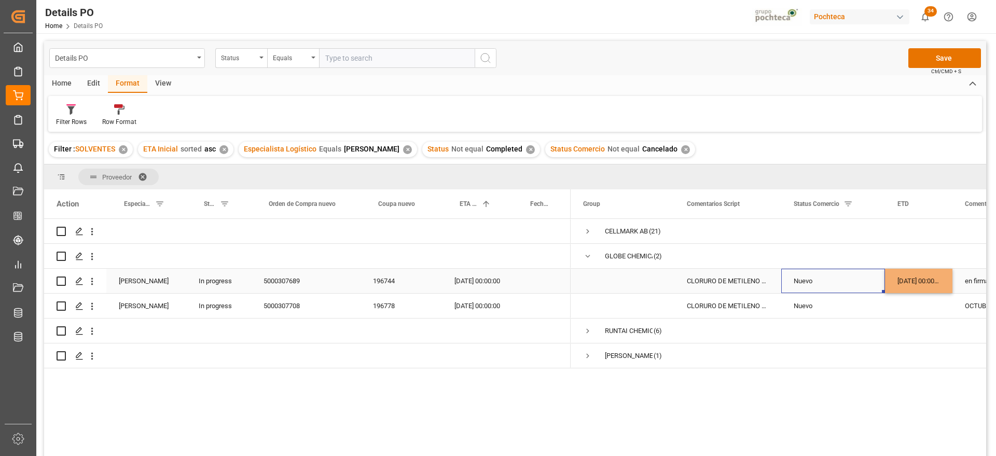
click at [848, 280] on div "Nuevo" at bounding box center [833, 281] width 79 height 24
click at [489, 285] on div "[DATE] 00:00:00" at bounding box center [477, 281] width 71 height 24
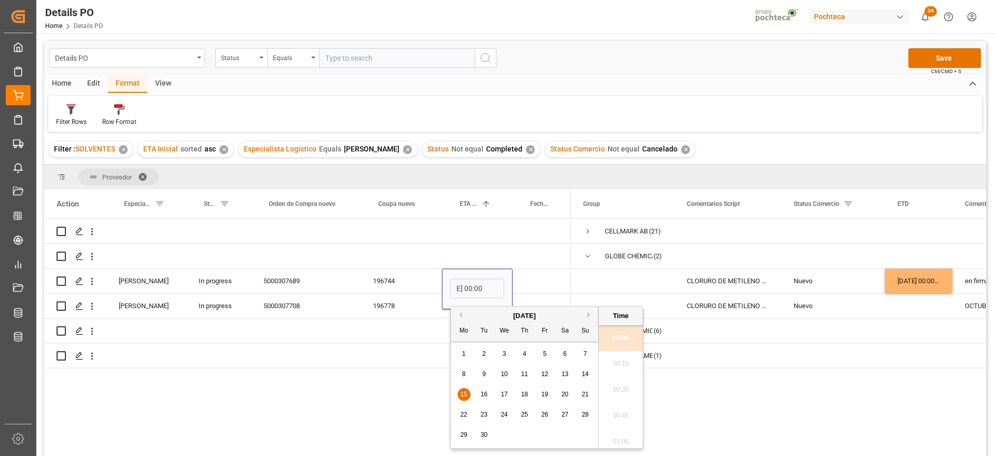
scroll to position [0, 0]
click at [591, 313] on button "Next Month" at bounding box center [590, 315] width 6 height 6
click at [564, 353] on span "4" at bounding box center [565, 353] width 4 height 7
type input "[DATE] 00:00"
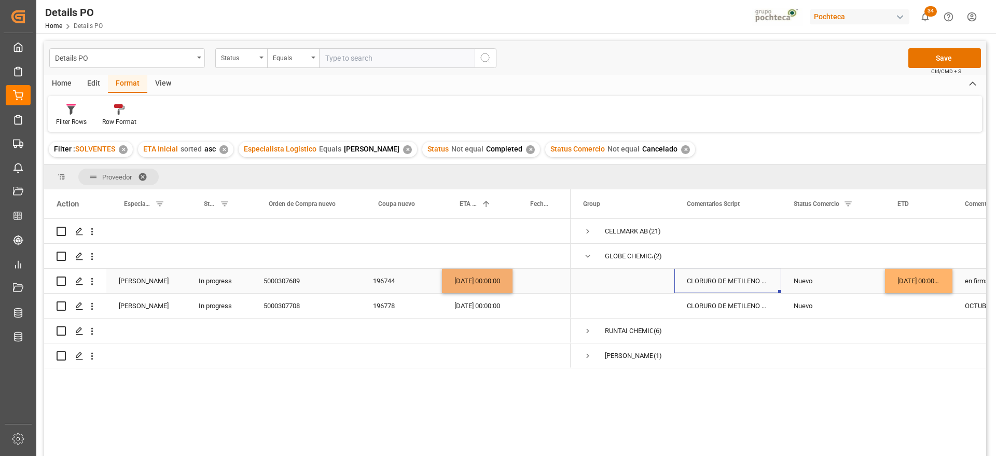
click at [712, 284] on div "CLORURO DE METILENO T INC 270 KG (40836)" at bounding box center [727, 281] width 107 height 24
click at [950, 50] on button "Save" at bounding box center [944, 58] width 73 height 20
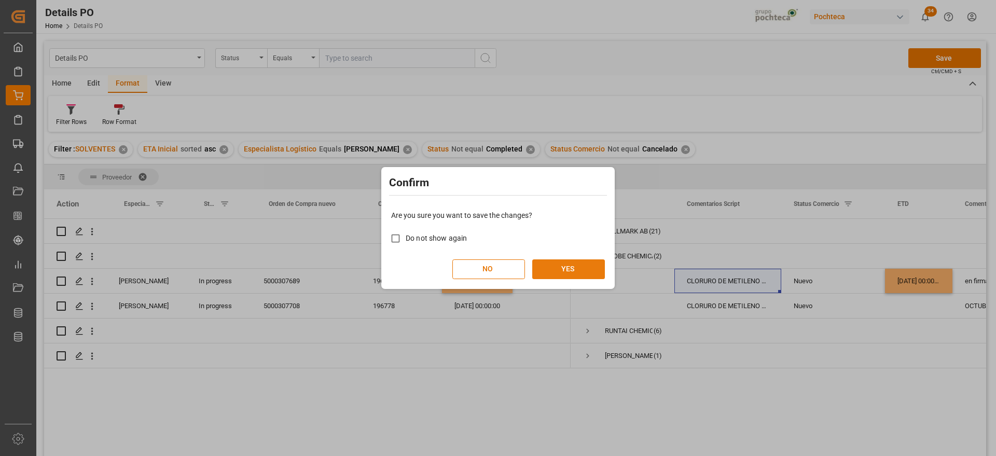
click at [559, 267] on button "YES" at bounding box center [568, 269] width 73 height 20
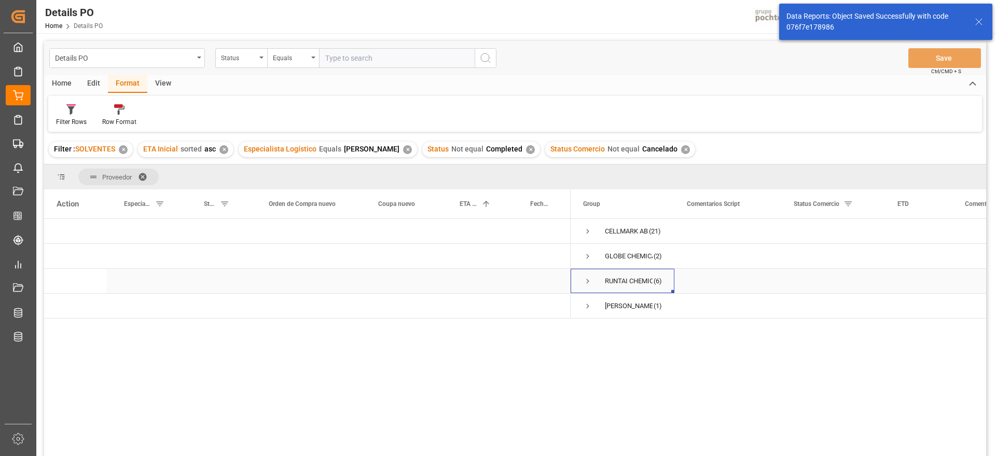
click at [586, 276] on span "Press SPACE to select this row." at bounding box center [587, 280] width 9 height 9
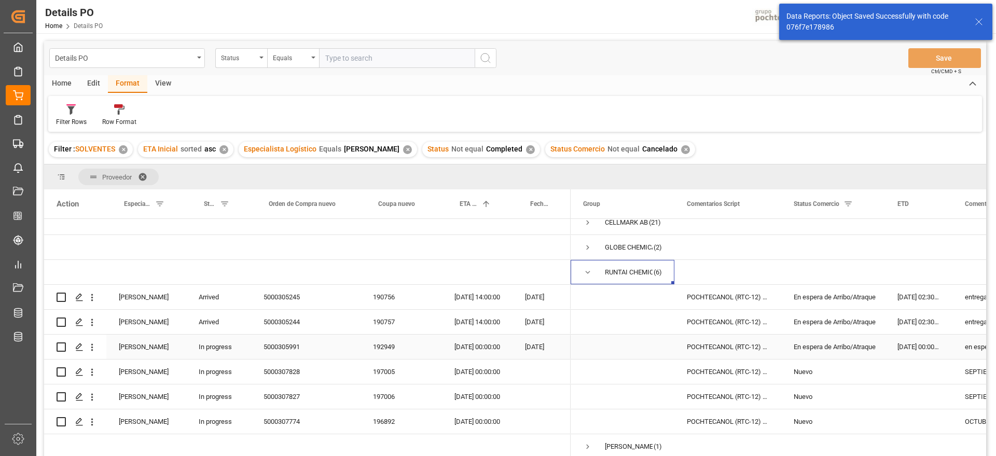
scroll to position [12, 0]
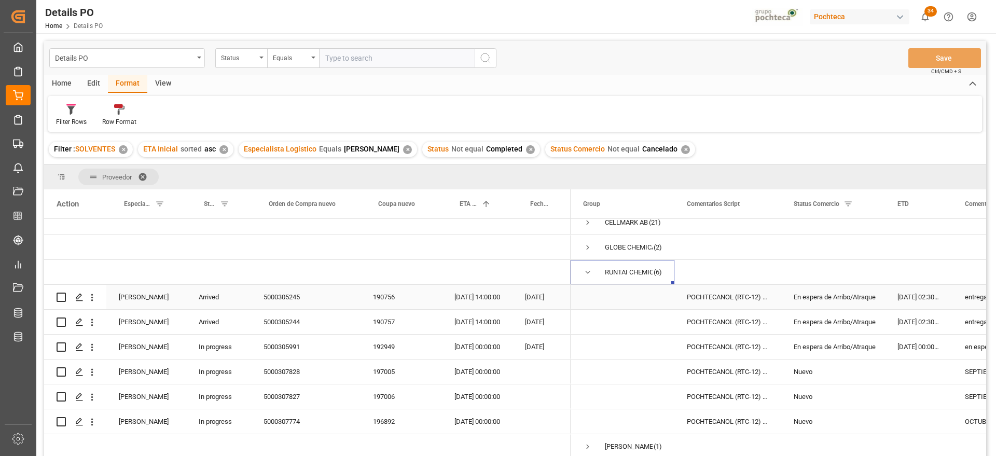
click at [881, 285] on div "En espera de Arribo/Atraque" at bounding box center [833, 297] width 104 height 24
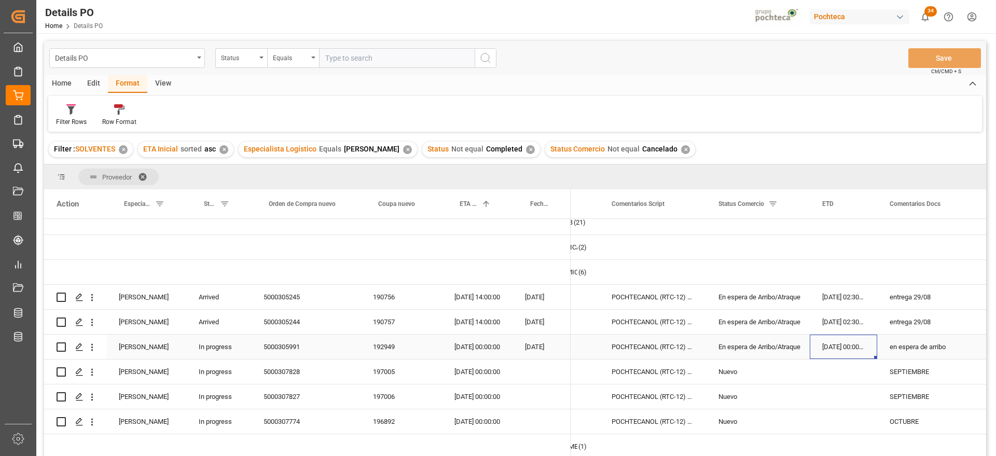
click at [485, 342] on div "[DATE] 00:00:00" at bounding box center [477, 347] width 71 height 24
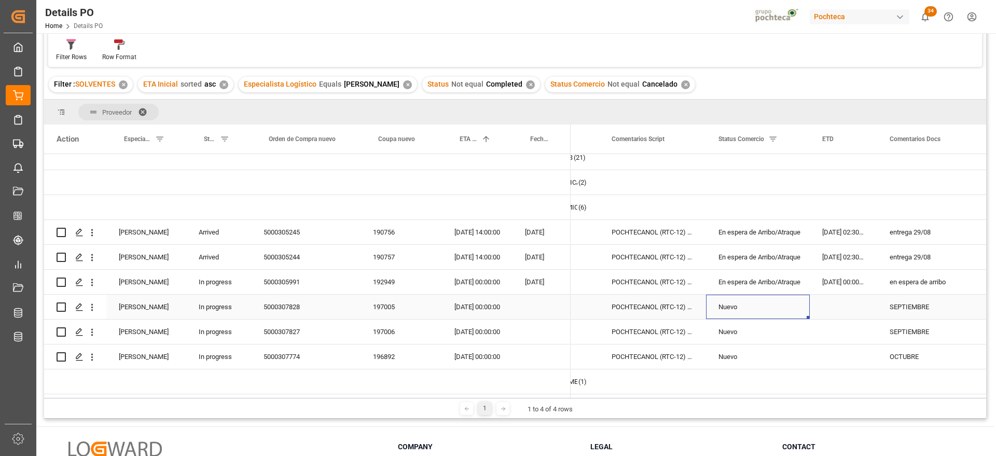
click at [740, 302] on div "Nuevo" at bounding box center [757, 307] width 79 height 24
click at [661, 232] on div "POCHTECANOL (RTC-12) IMP TAM INC 200 KG" at bounding box center [652, 232] width 107 height 24
click at [463, 280] on div "[DATE] 00:00:00" at bounding box center [477, 282] width 71 height 24
click at [756, 227] on div "En espera de Arribo/Atraque" at bounding box center [757, 232] width 79 height 24
click at [908, 230] on div "entrega 29/08" at bounding box center [929, 232] width 105 height 24
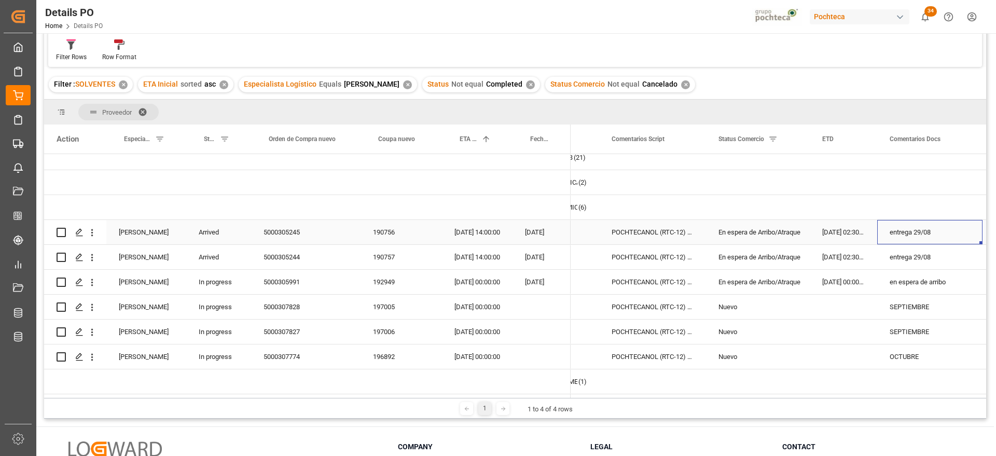
click at [664, 230] on div "POCHTECANOL (RTC-12) IMP TAM INC 200 KG" at bounding box center [652, 232] width 107 height 24
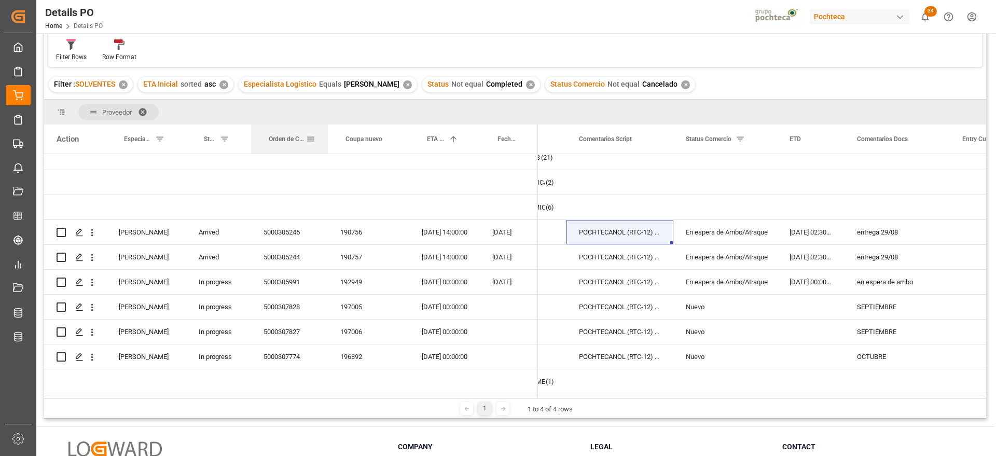
drag, startPoint x: 359, startPoint y: 135, endPoint x: 326, endPoint y: 141, distance: 33.1
click at [326, 141] on div at bounding box center [328, 138] width 4 height 29
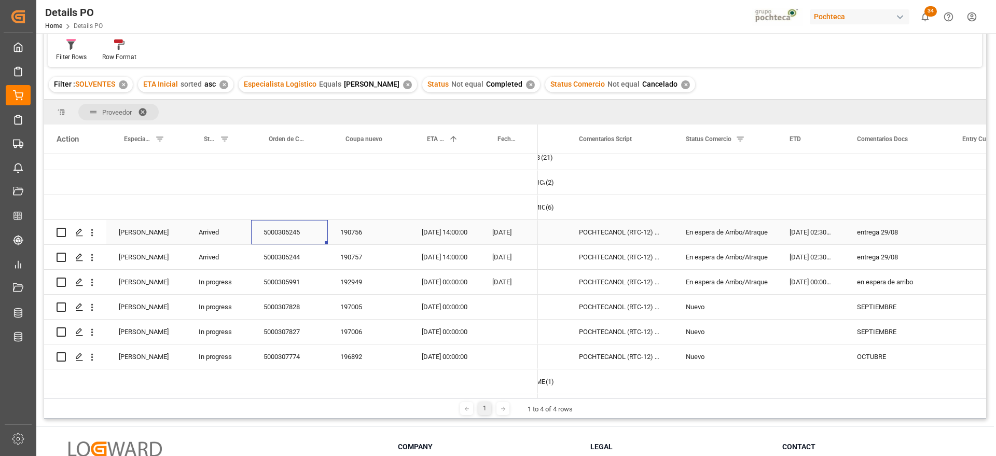
click at [274, 230] on div "5000305245" at bounding box center [289, 232] width 77 height 24
click at [358, 228] on div "190756" at bounding box center [368, 232] width 81 height 24
click at [371, 251] on div "190757" at bounding box center [368, 257] width 81 height 24
click at [423, 253] on div "[DATE] 14:00:00" at bounding box center [444, 257] width 71 height 24
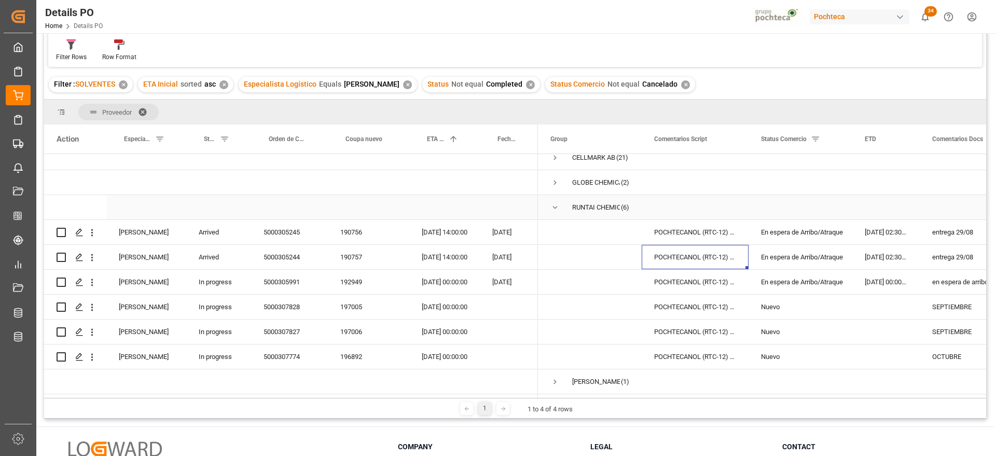
click at [558, 204] on span "Press SPACE to select this row." at bounding box center [554, 207] width 9 height 9
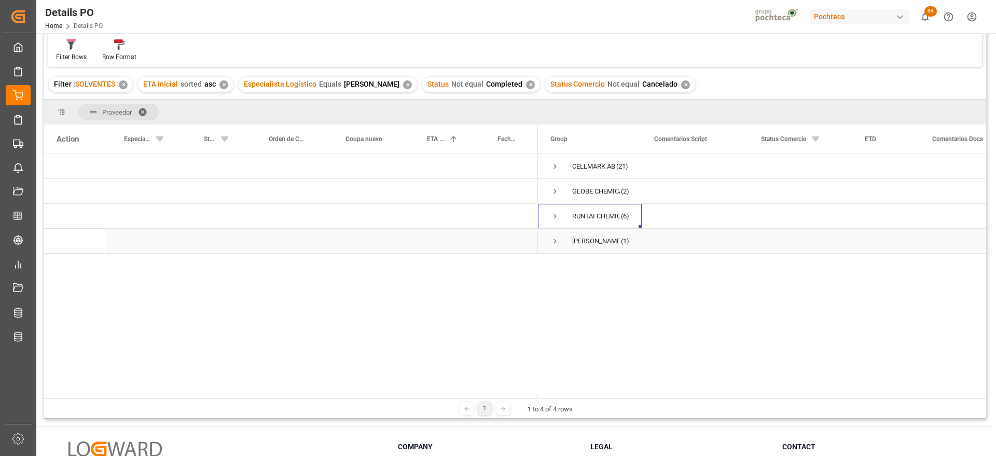
click at [553, 239] on span "Press SPACE to select this row." at bounding box center [554, 241] width 9 height 9
click at [553, 216] on span "Press SPACE to select this row." at bounding box center [554, 216] width 9 height 9
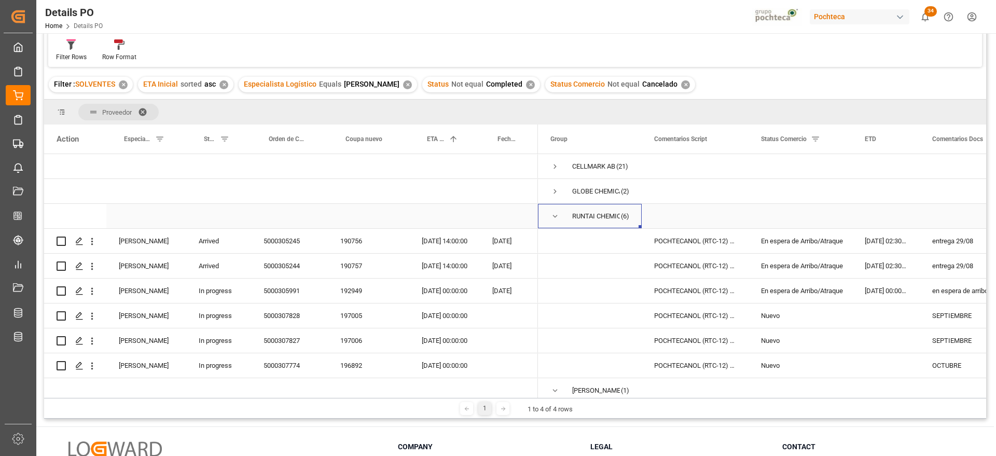
click at [554, 215] on span "Press SPACE to select this row." at bounding box center [554, 216] width 9 height 9
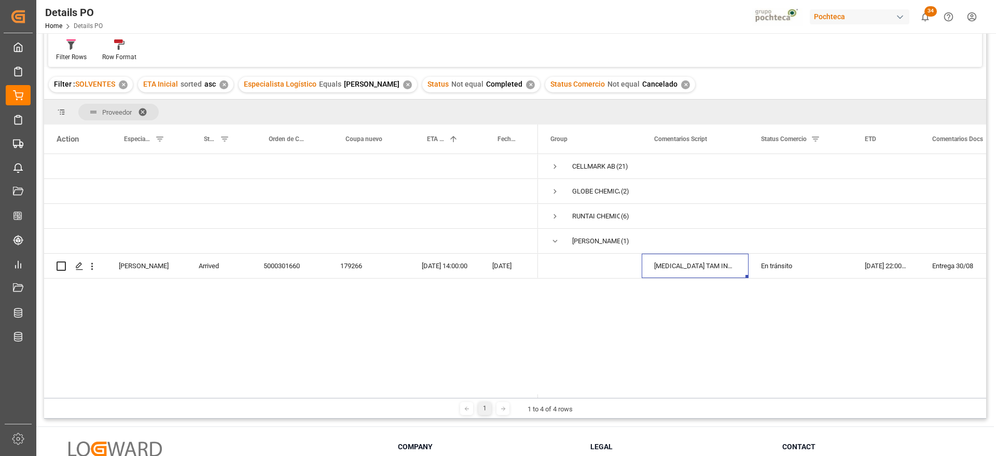
drag, startPoint x: 672, startPoint y: 265, endPoint x: 977, endPoint y: 282, distance: 306.0
click at [977, 281] on div "CELLMARK AB (21) GLOBE CHEMICALS GMBH (2) RUNTAI CHEMICAL CO LTD (6) [PERSON_NA…" at bounding box center [762, 276] width 448 height 244
click at [954, 265] on div "Entrega 30/08" at bounding box center [972, 266] width 105 height 24
click at [553, 239] on span "Press SPACE to select this row." at bounding box center [554, 241] width 9 height 9
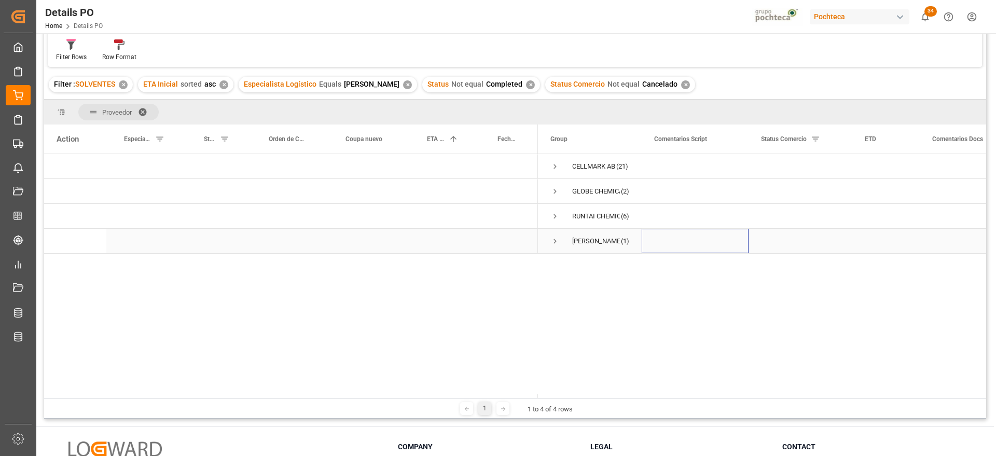
click at [710, 249] on div "Press SPACE to select this row." at bounding box center [695, 241] width 107 height 24
click at [143, 108] on span at bounding box center [146, 111] width 17 height 9
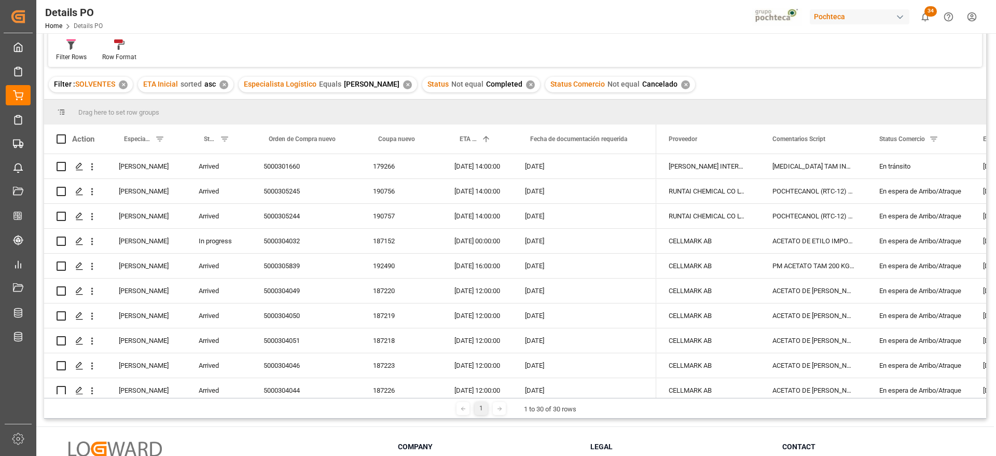
click at [405, 84] on div "✕" at bounding box center [407, 84] width 9 height 9
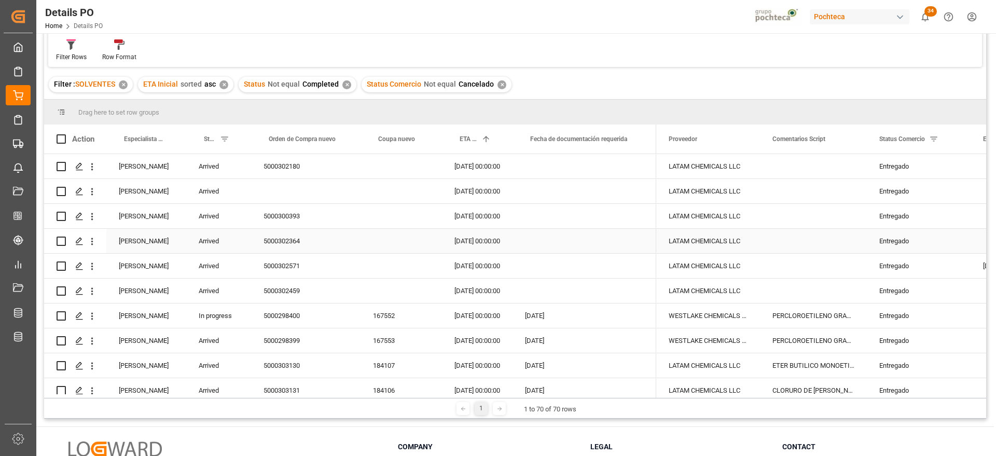
click at [308, 252] on div "5000302364" at bounding box center [305, 241] width 109 height 24
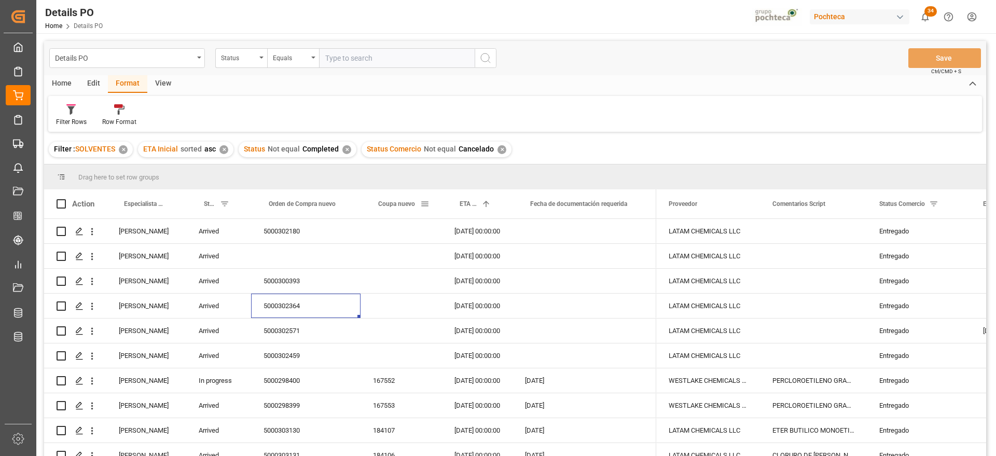
click at [388, 215] on div "Coupa nuevo" at bounding box center [399, 203] width 42 height 29
click at [92, 84] on div "Edit" at bounding box center [93, 84] width 29 height 18
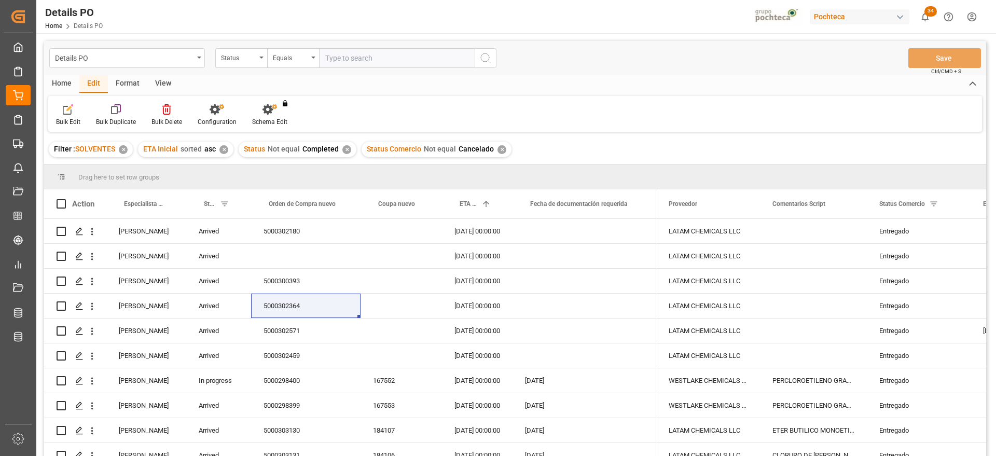
click at [52, 81] on div "Home" at bounding box center [61, 84] width 35 height 18
click at [933, 137] on div "Filter : SOLVENTES ✕ ETA Inicial sorted asc ✕ Status Not equal Completed ✕ Stat…" at bounding box center [515, 149] width 942 height 29
click at [110, 107] on icon at bounding box center [114, 109] width 9 height 10
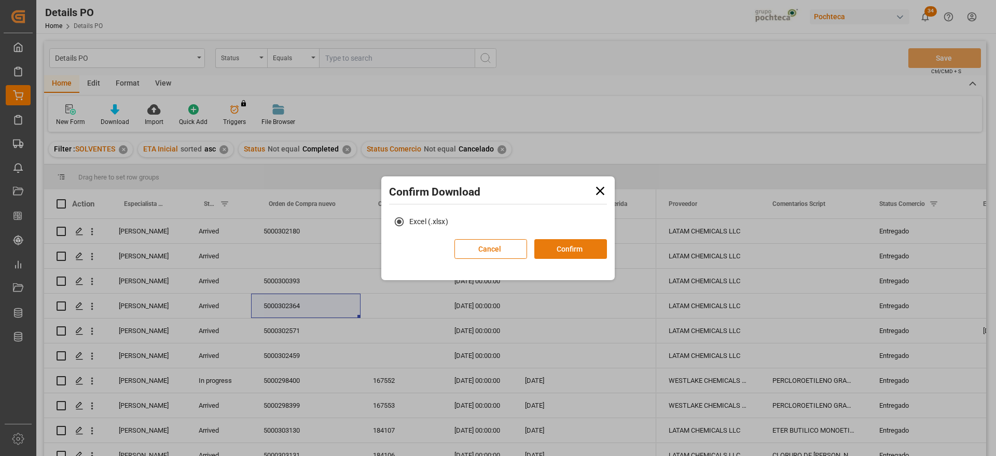
click at [580, 246] on button "Confirm" at bounding box center [570, 249] width 73 height 20
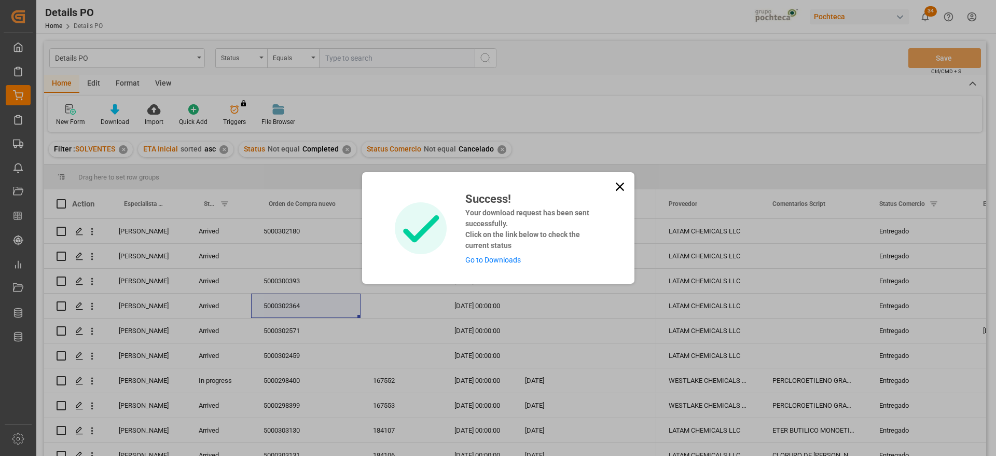
click at [505, 262] on link "Go to Downloads" at bounding box center [492, 260] width 55 height 8
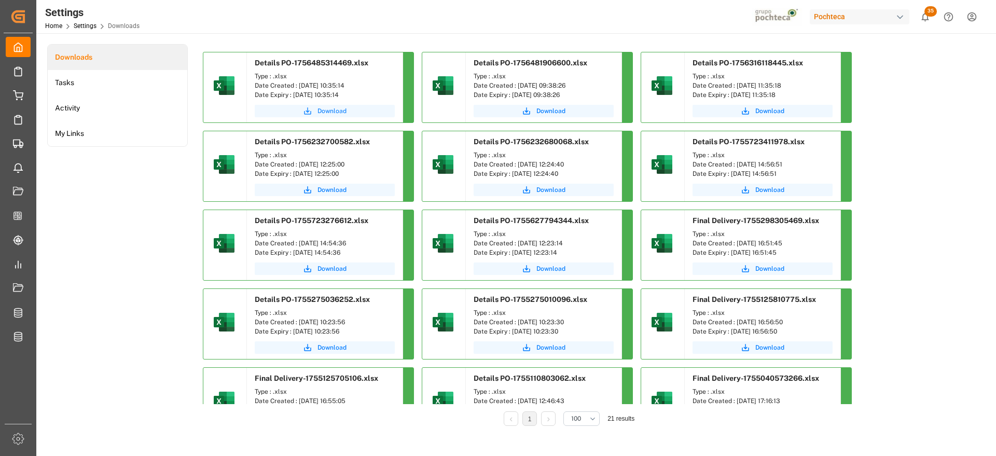
click at [341, 108] on span "Download" at bounding box center [331, 110] width 29 height 9
